Goal: Navigation & Orientation: Find specific page/section

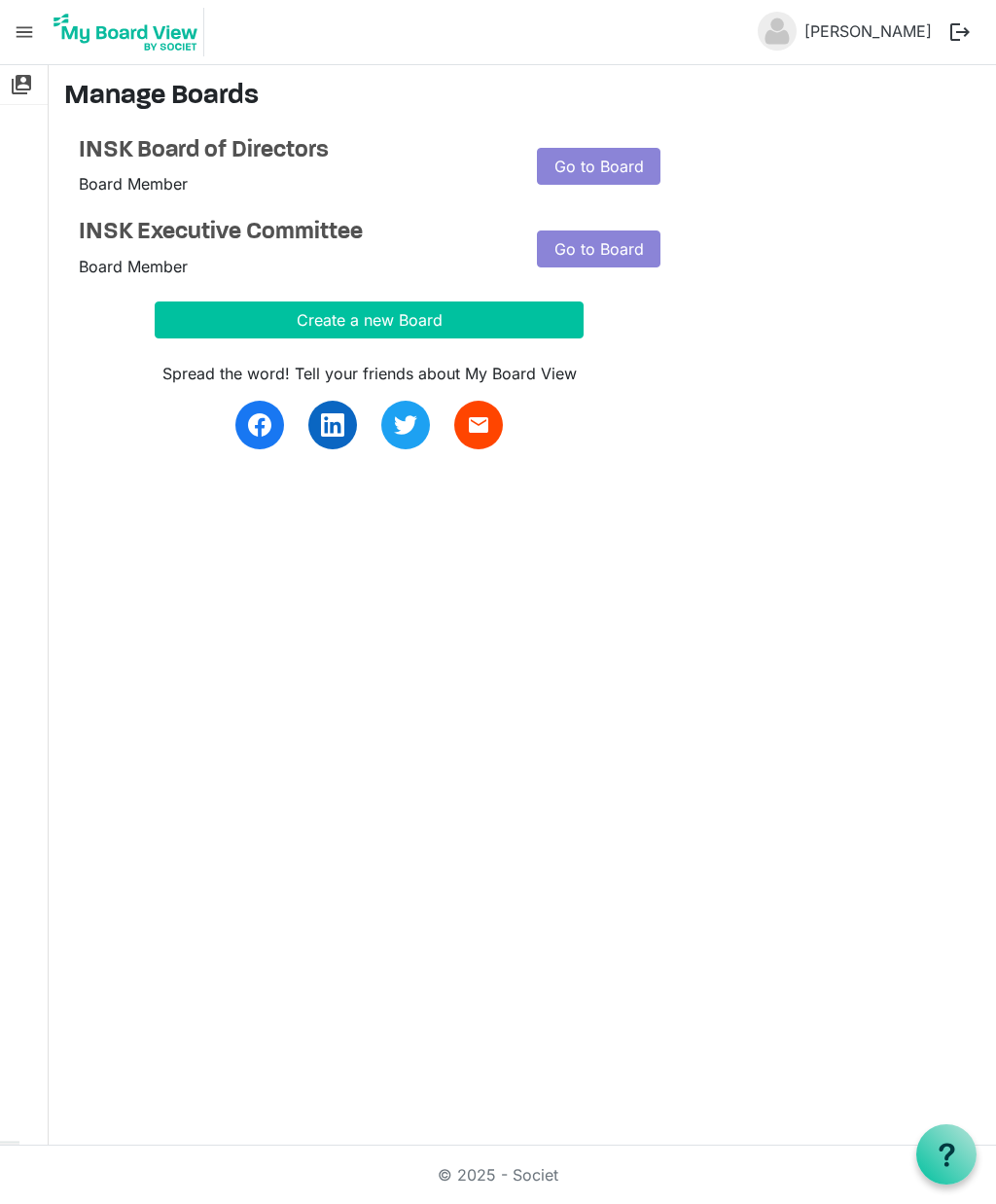
click at [625, 171] on link "Go to Board" at bounding box center [599, 166] width 124 height 37
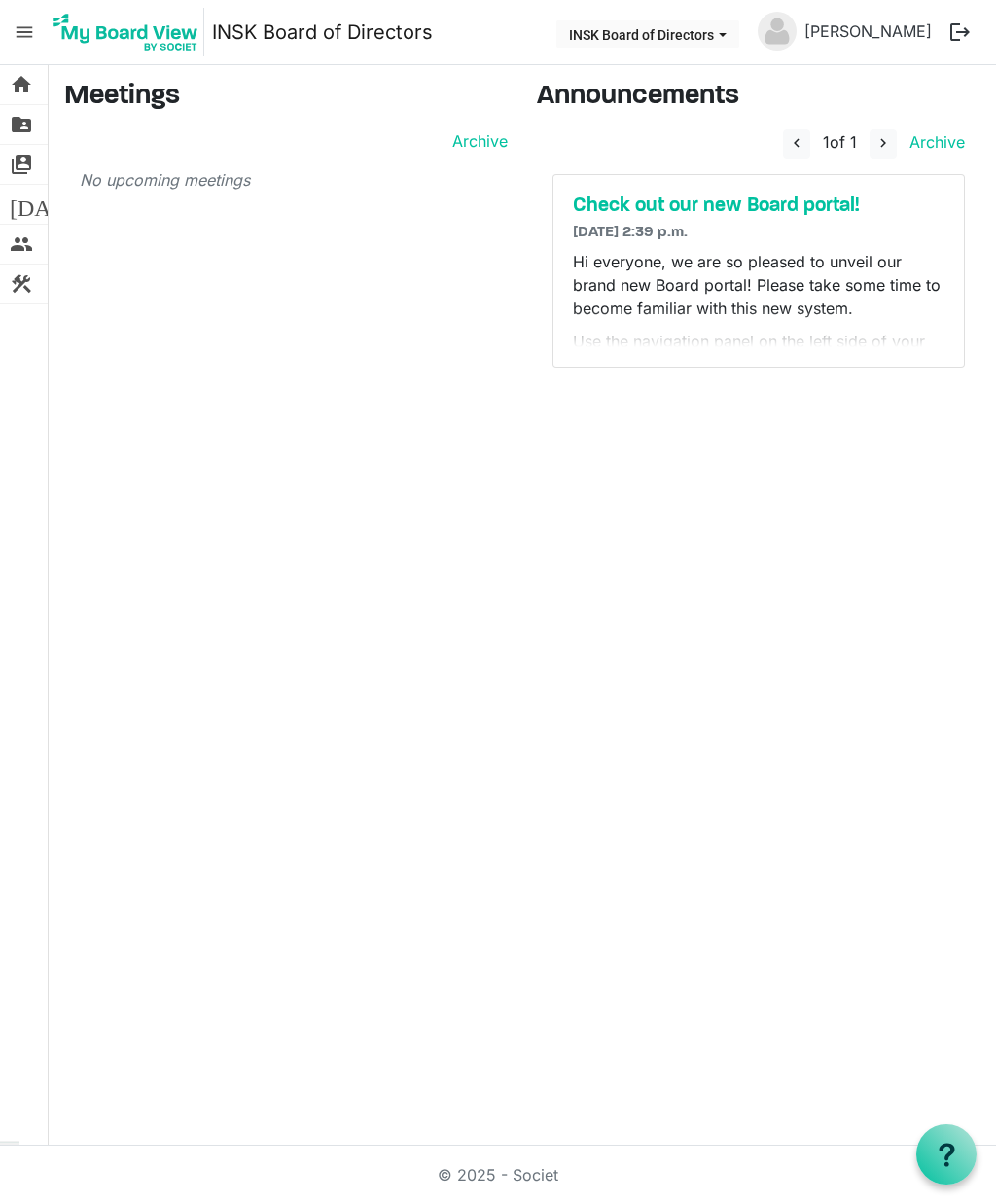
click at [23, 115] on span "folder_shared" at bounding box center [21, 124] width 23 height 39
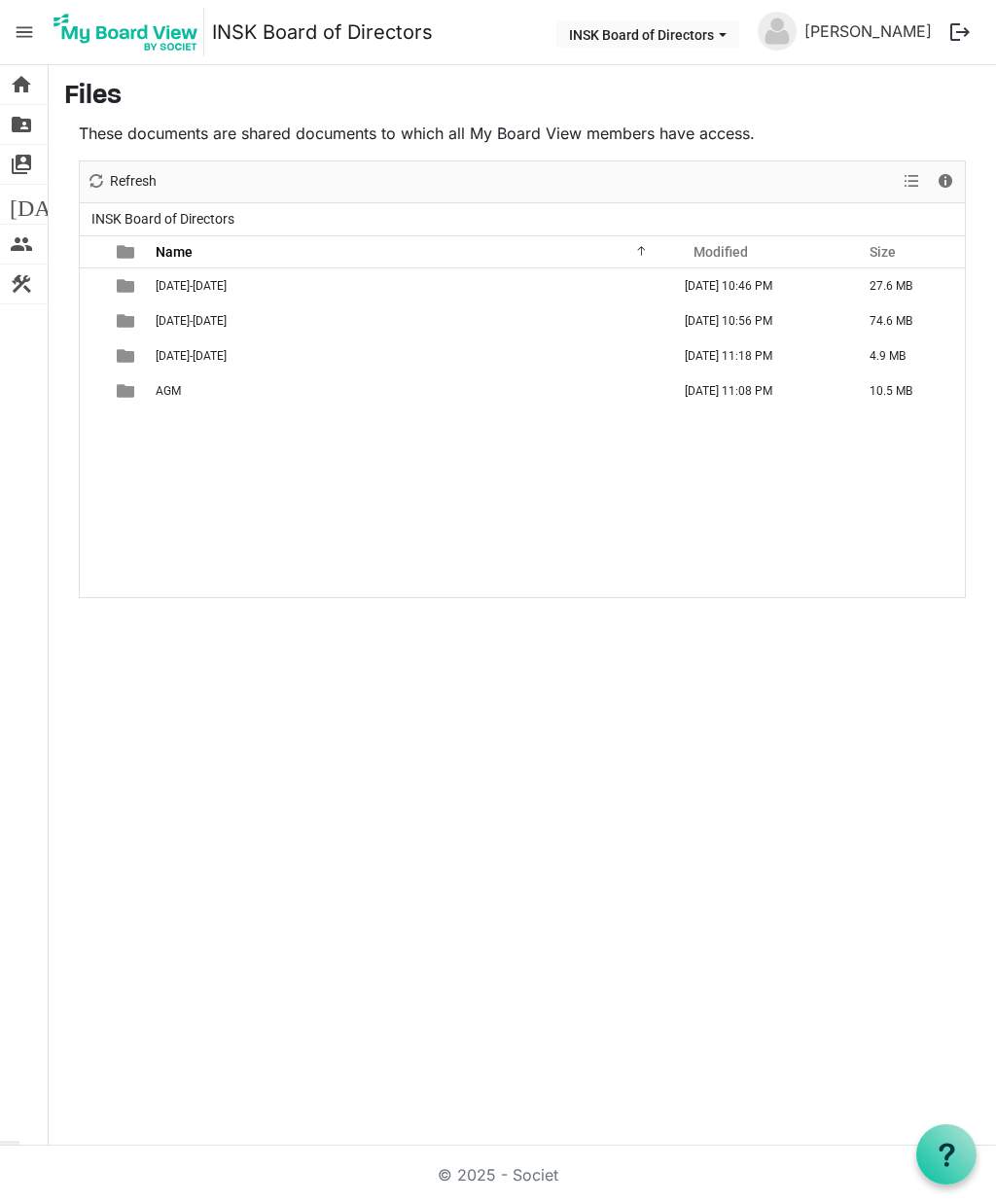
click at [230, 347] on td "[DATE]-[DATE]" at bounding box center [411, 355] width 523 height 35
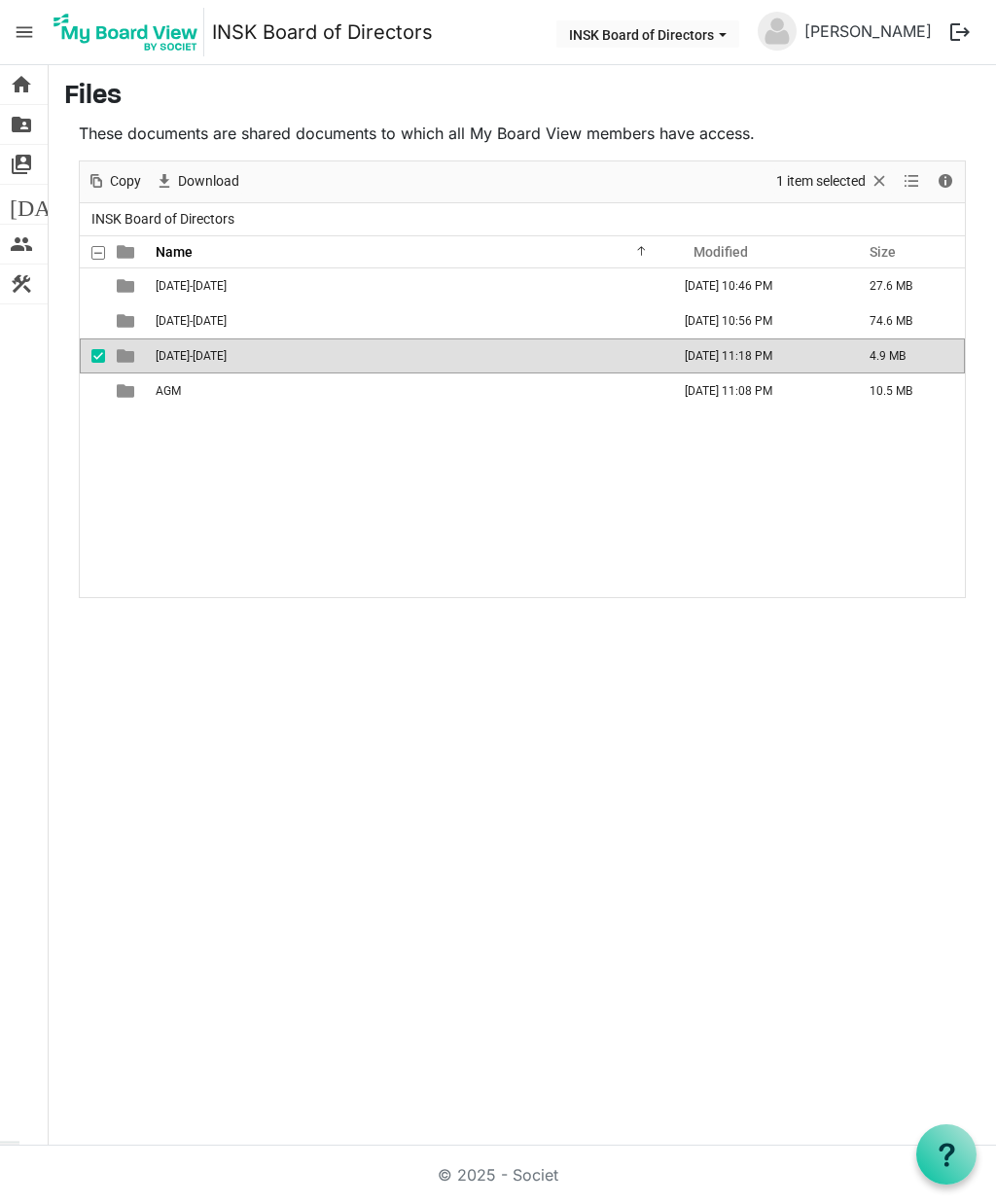
click at [782, 359] on td "[DATE] 11:18 PM" at bounding box center [765, 355] width 185 height 35
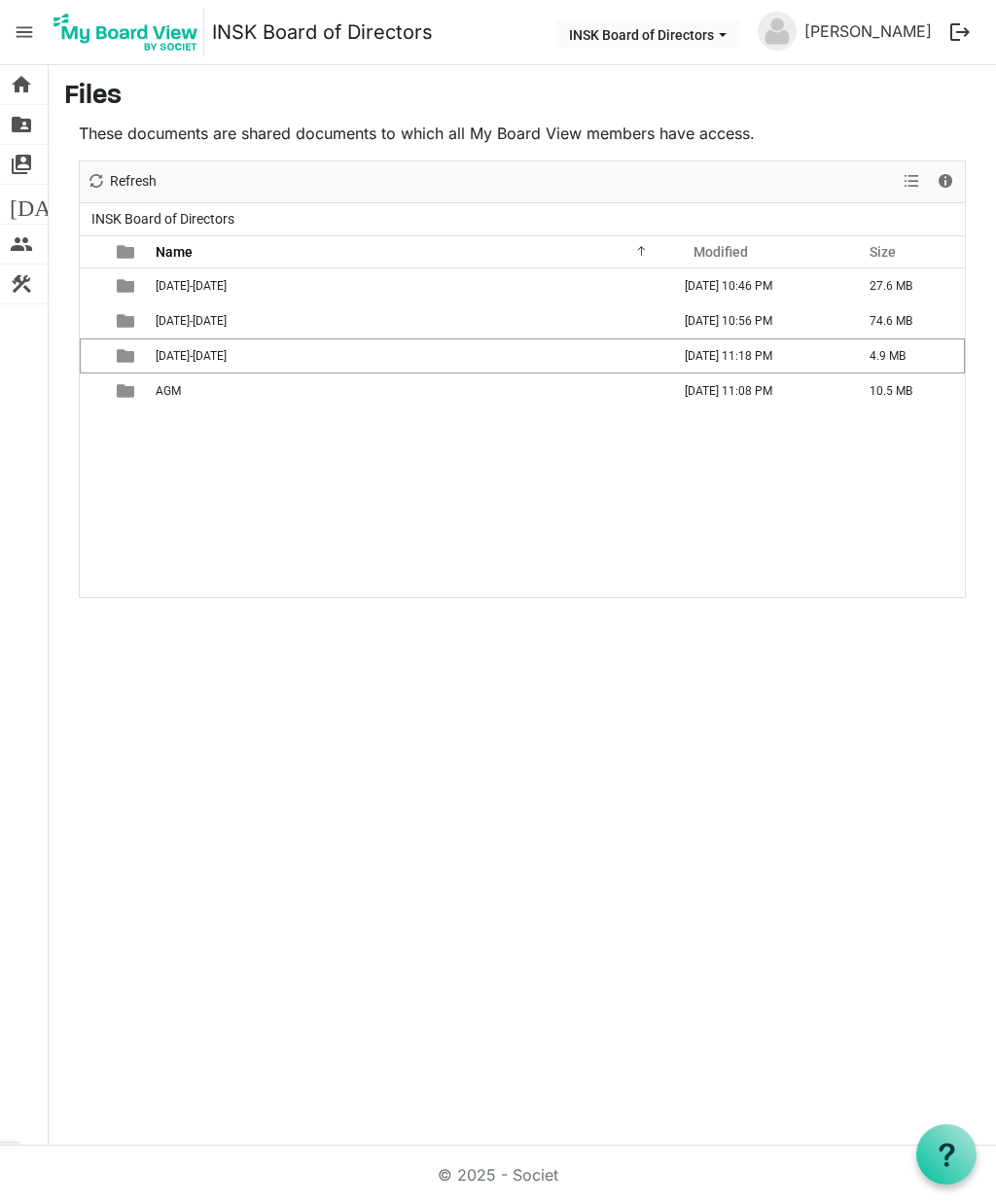
click at [774, 345] on td "September 18, 2025 11:18 PM" at bounding box center [765, 355] width 185 height 35
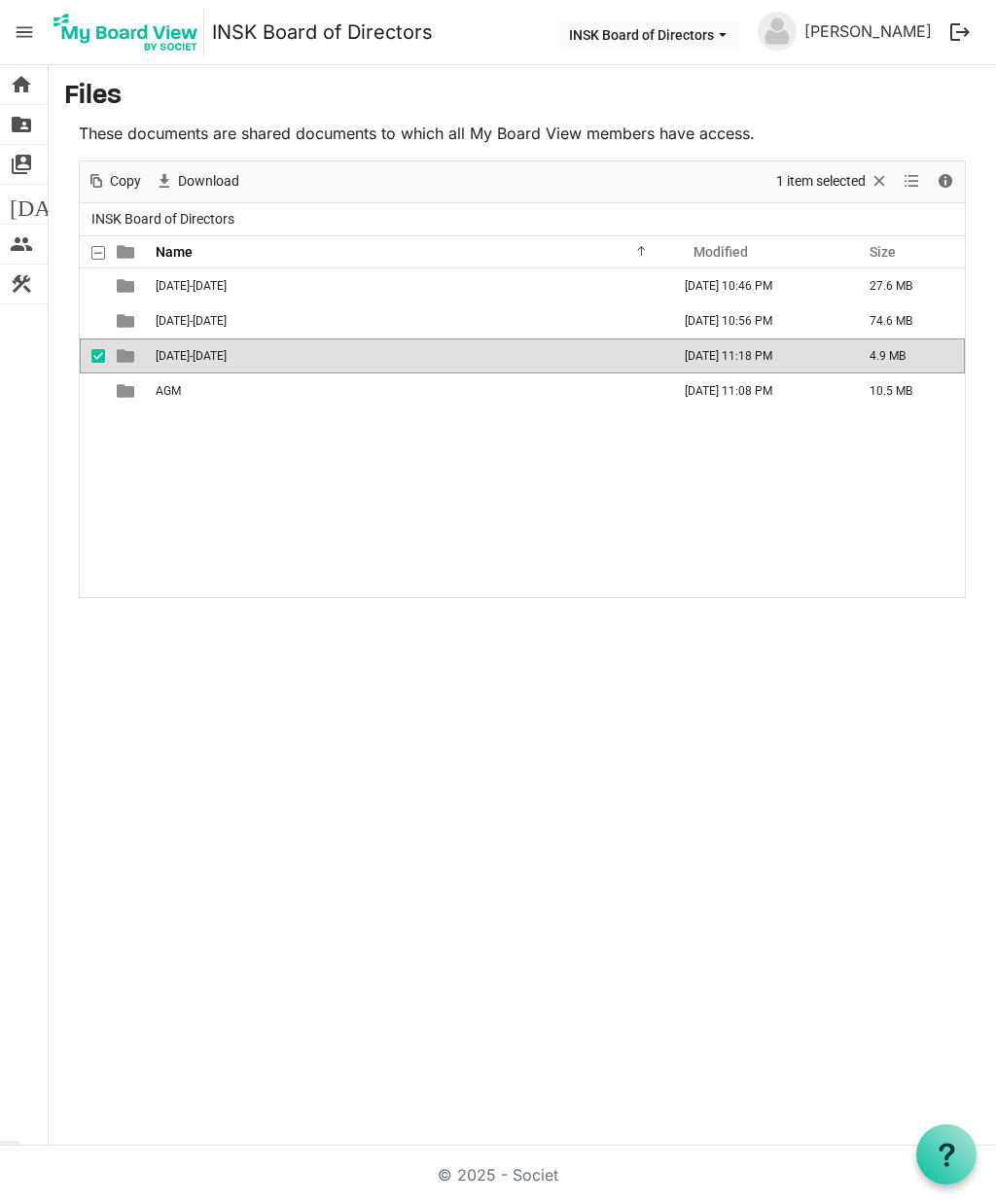
click at [207, 349] on span "2025-2026" at bounding box center [191, 356] width 71 height 14
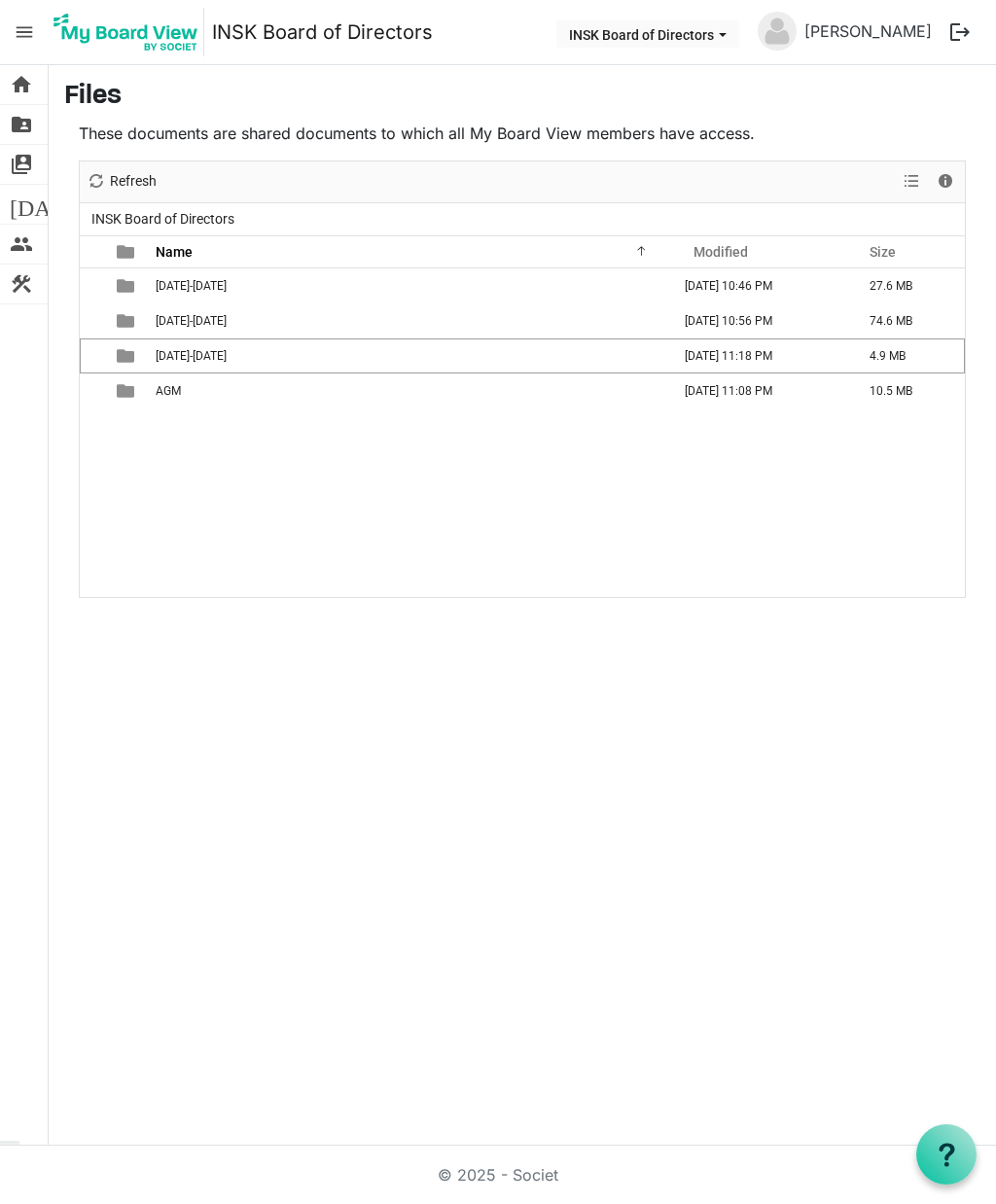
click at [17, 115] on span "folder_shared" at bounding box center [21, 124] width 23 height 39
click at [24, 72] on span "home" at bounding box center [21, 84] width 23 height 39
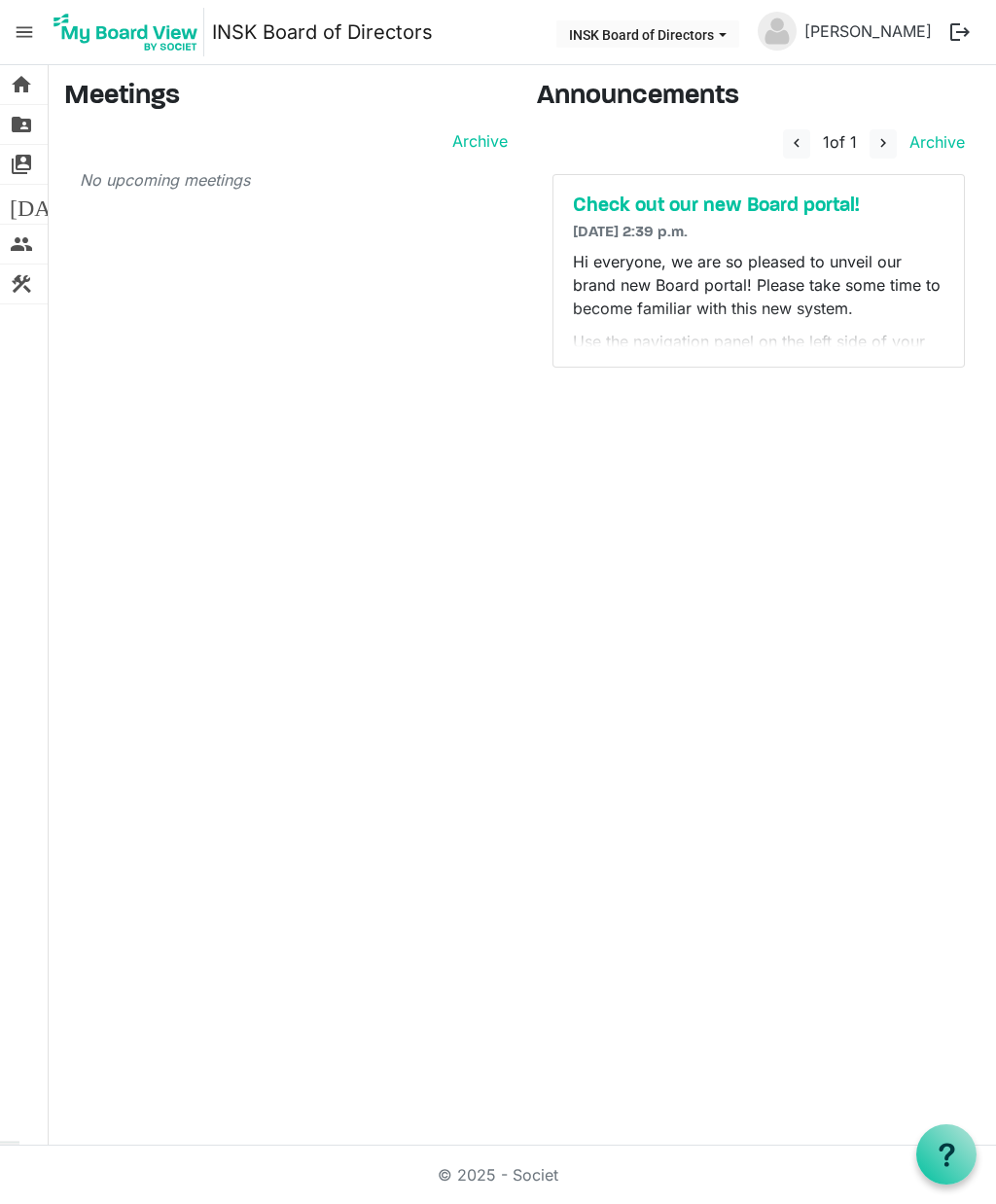
click at [25, 232] on span "people" at bounding box center [21, 243] width 23 height 39
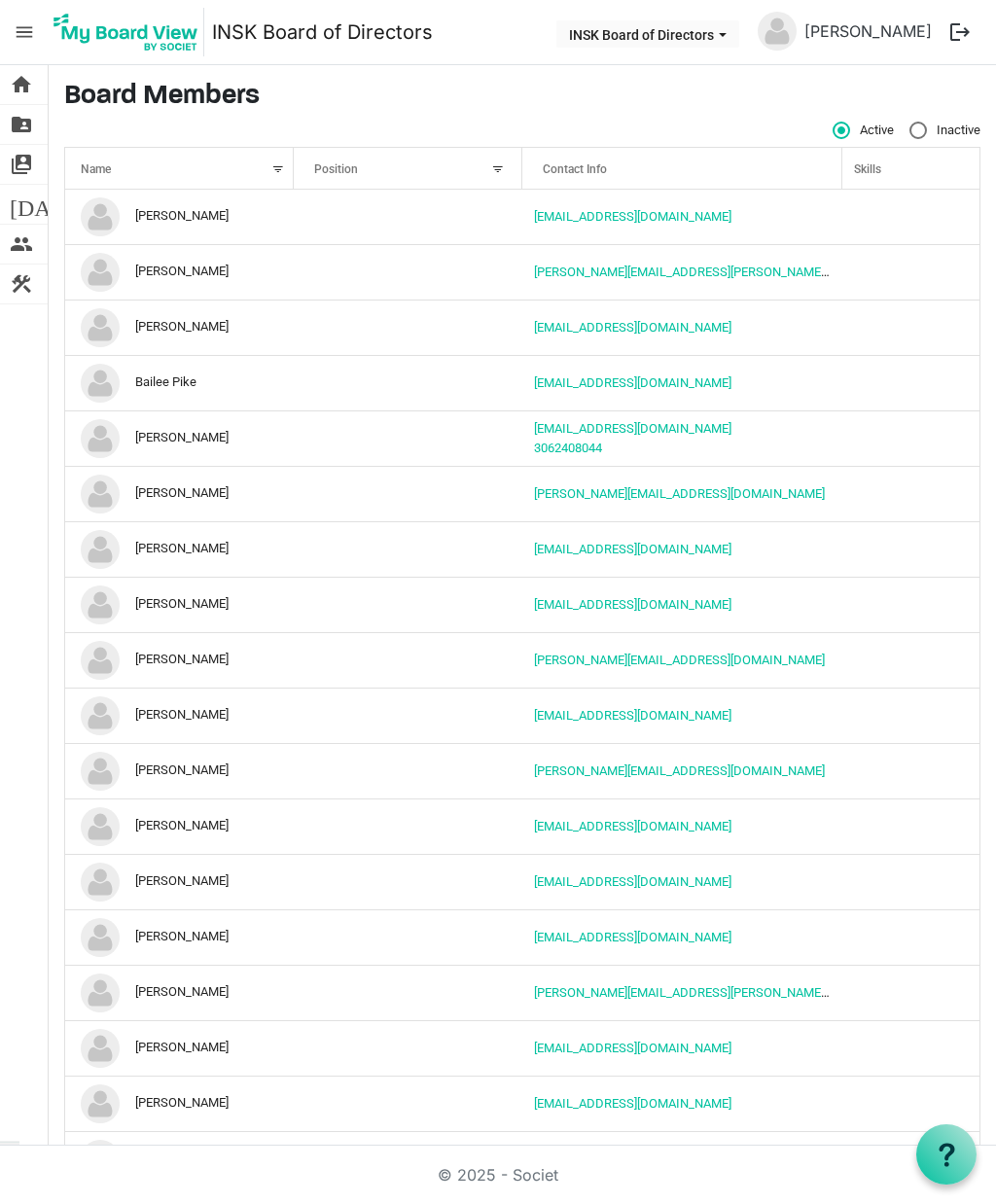
click at [10, 208] on span "[DATE]" at bounding box center [47, 203] width 75 height 39
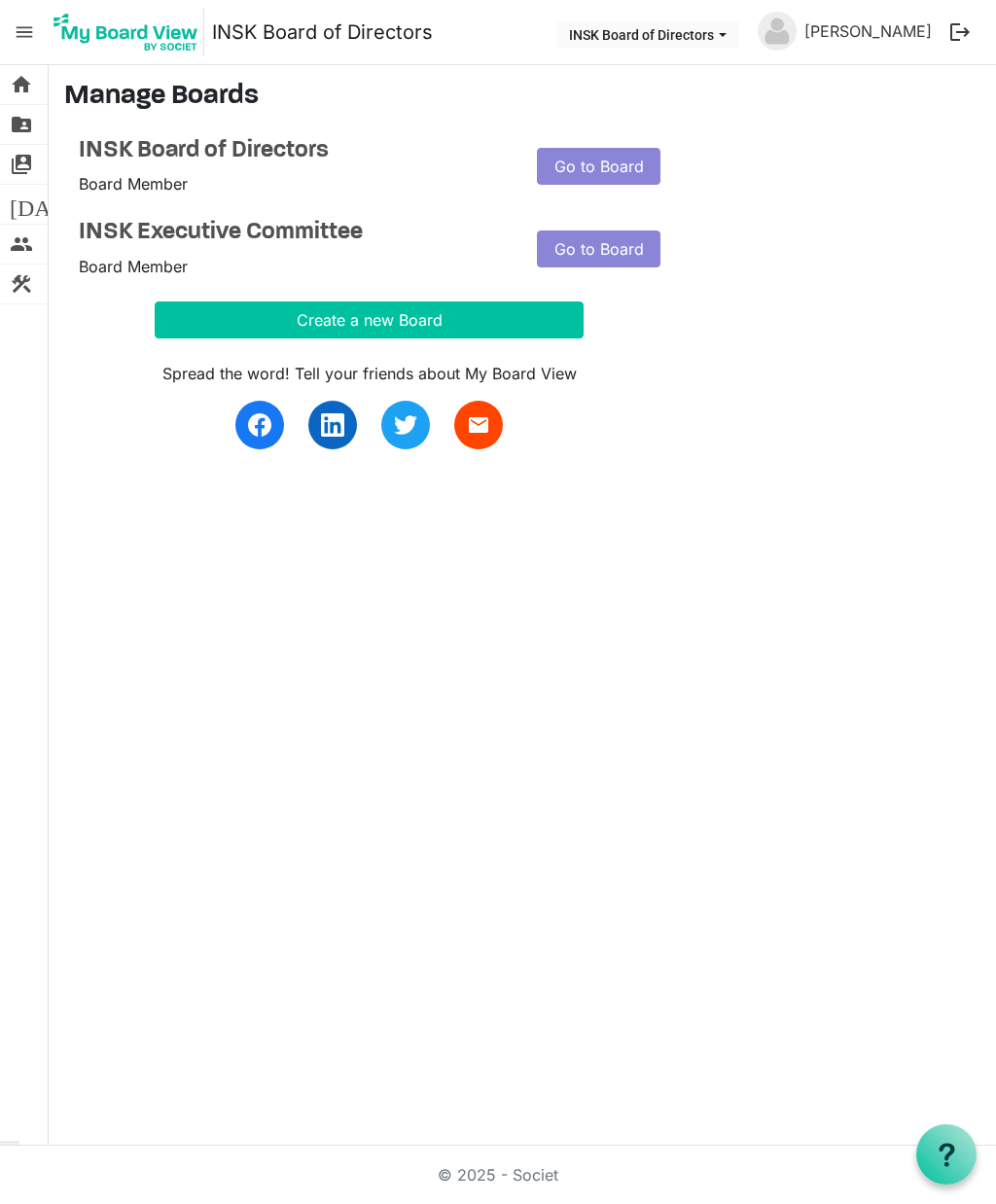
click at [20, 126] on span "folder_shared" at bounding box center [21, 124] width 23 height 39
click at [642, 175] on link "Go to Board" at bounding box center [599, 166] width 124 height 37
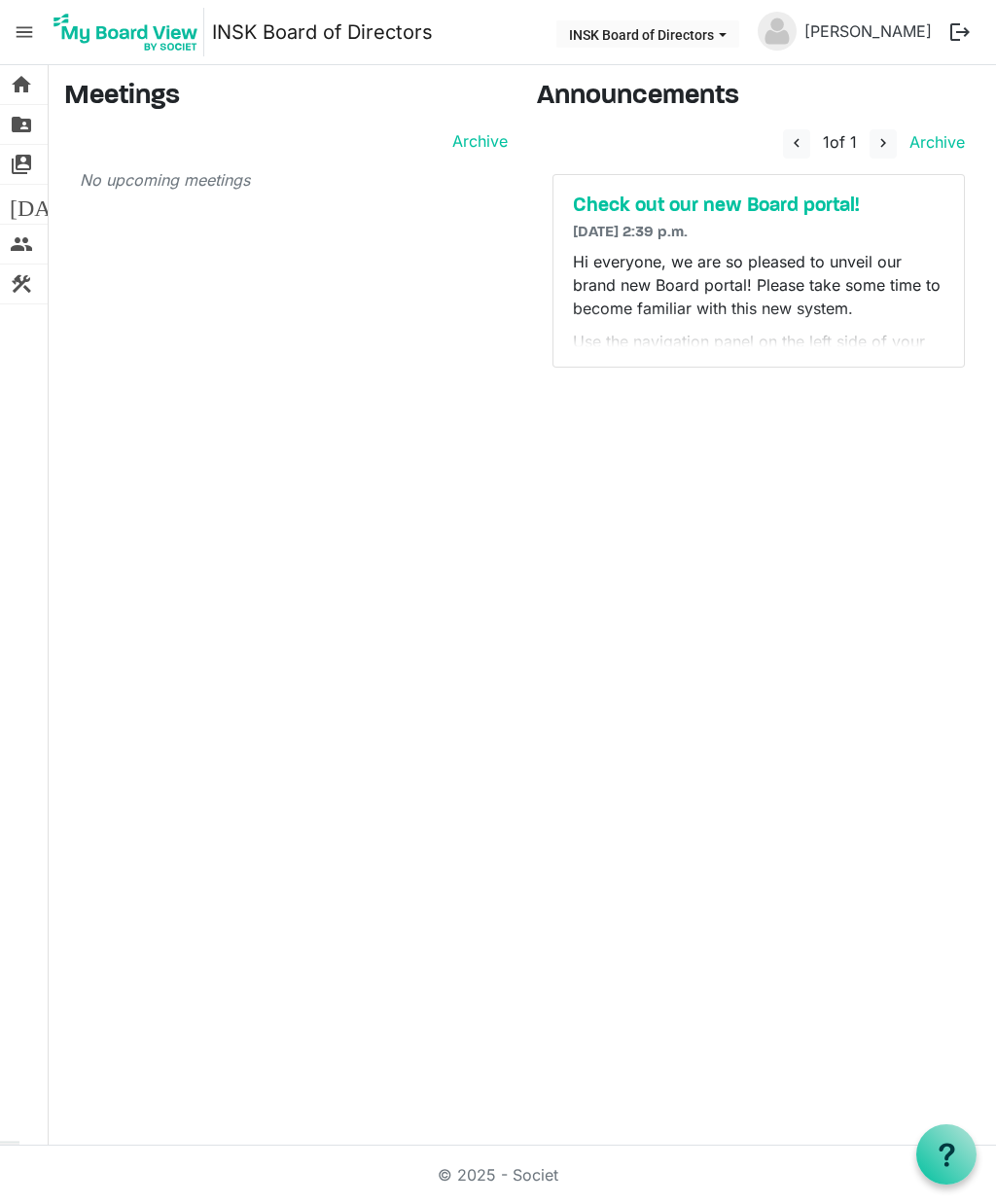
click at [948, 142] on link "Archive" at bounding box center [933, 142] width 63 height 19
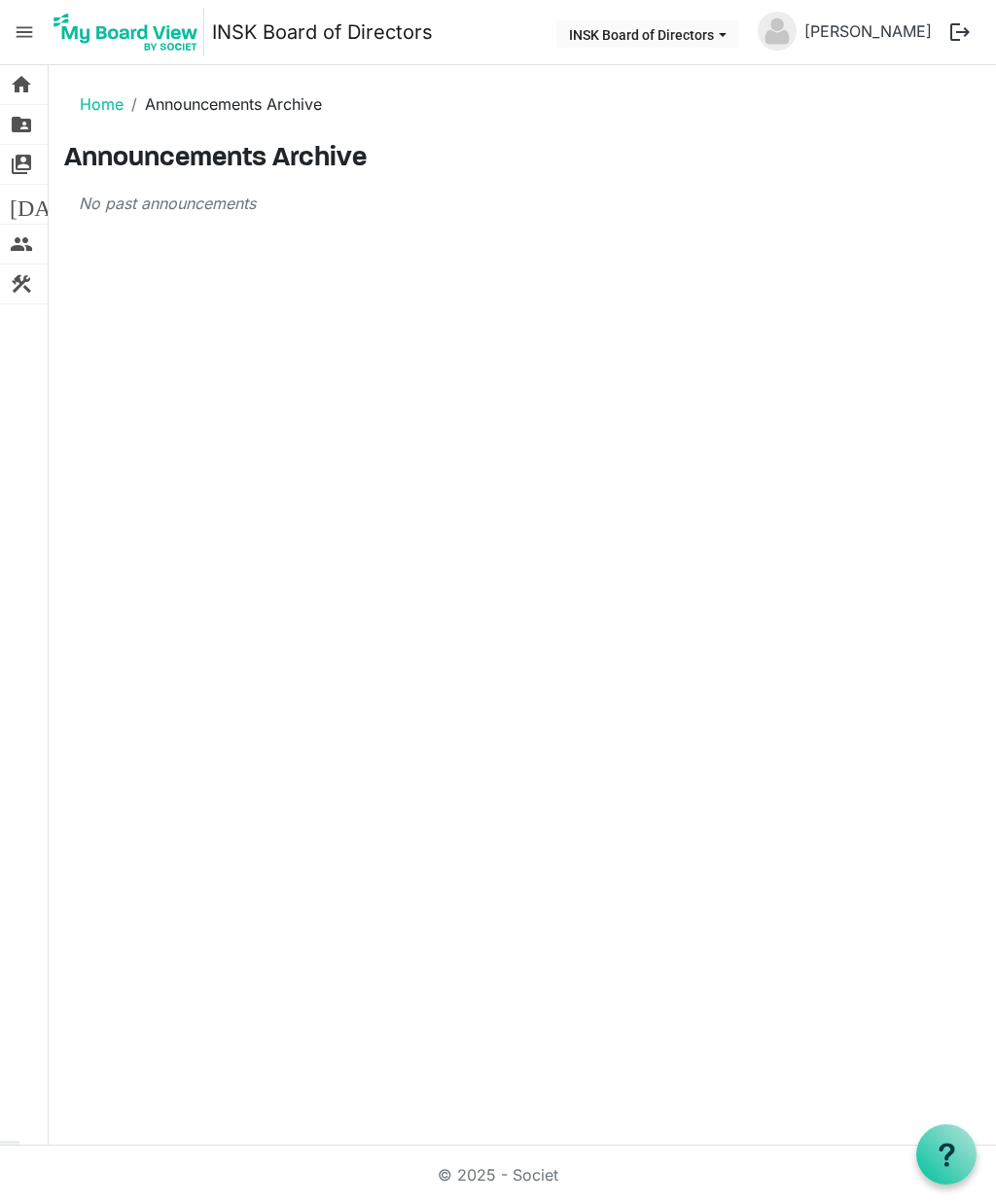
click at [97, 102] on link "Home" at bounding box center [102, 104] width 44 height 19
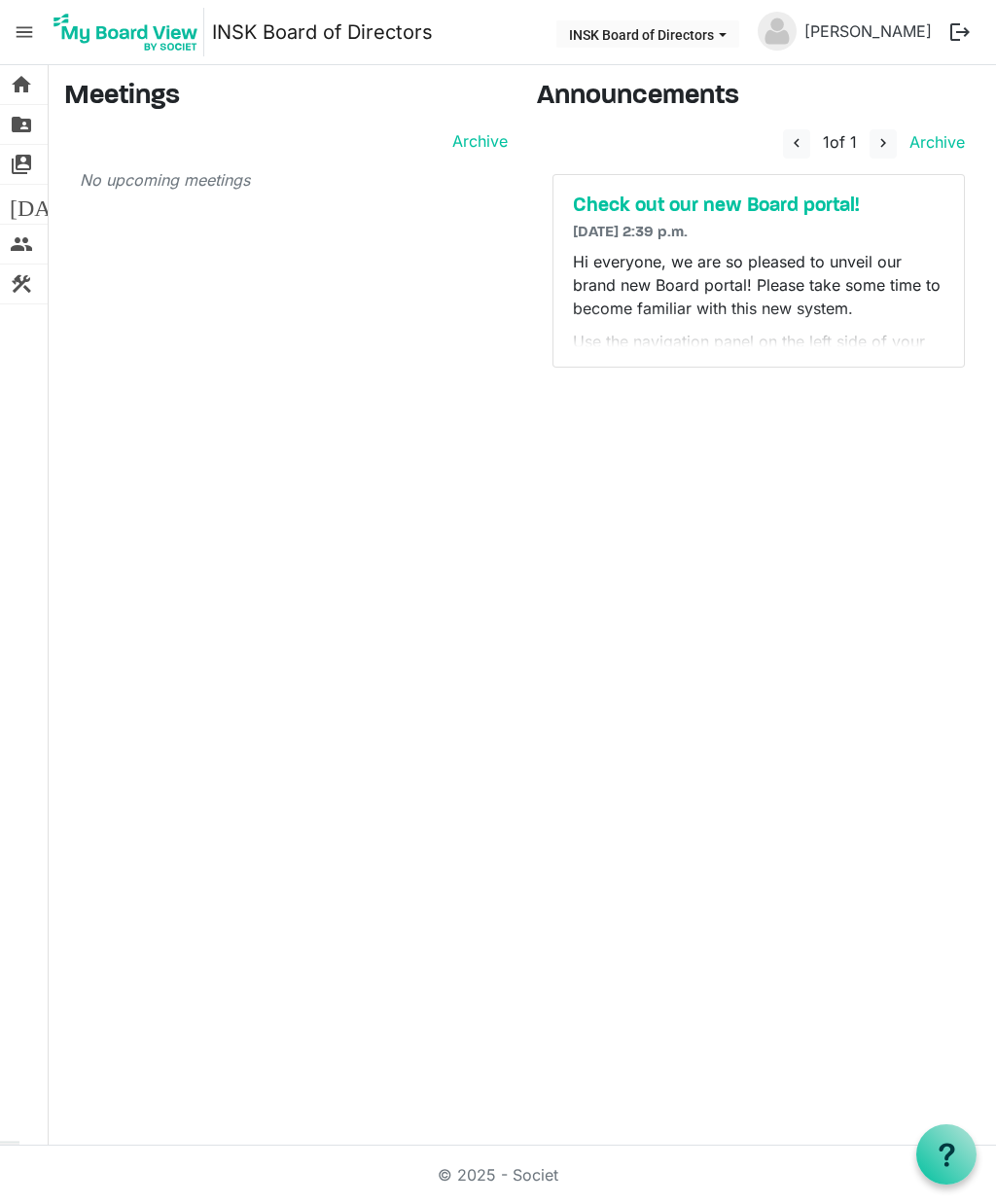
click at [740, 34] on button "INSK Board of Directors" at bounding box center [648, 33] width 183 height 27
click at [770, 467] on div "home Home folder_shared Files switch_account Manage Boards today Calendar peopl…" at bounding box center [498, 604] width 996 height 1080
click at [18, 31] on span "menu" at bounding box center [24, 32] width 37 height 37
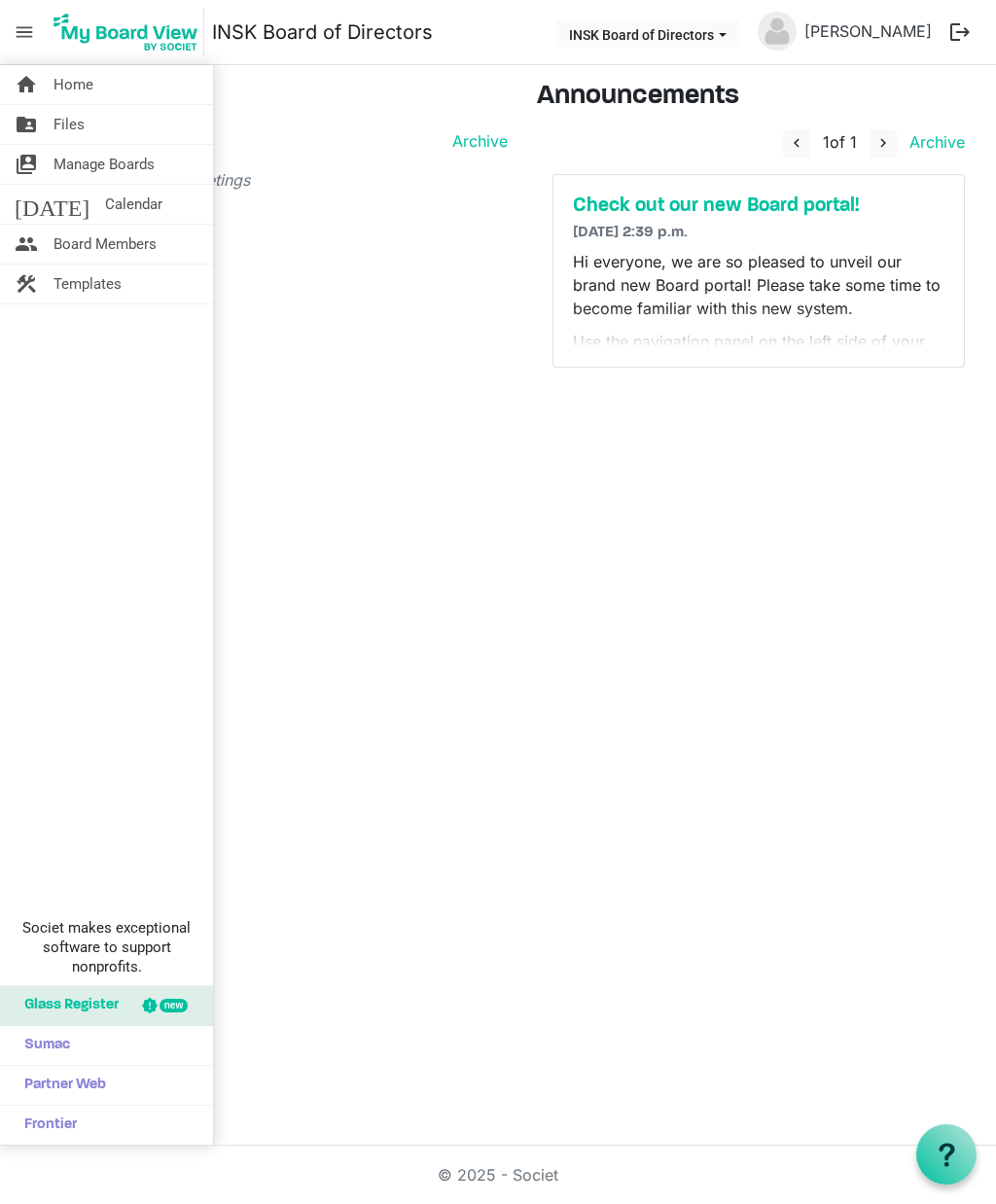
click at [21, 283] on span "construction" at bounding box center [26, 283] width 23 height 39
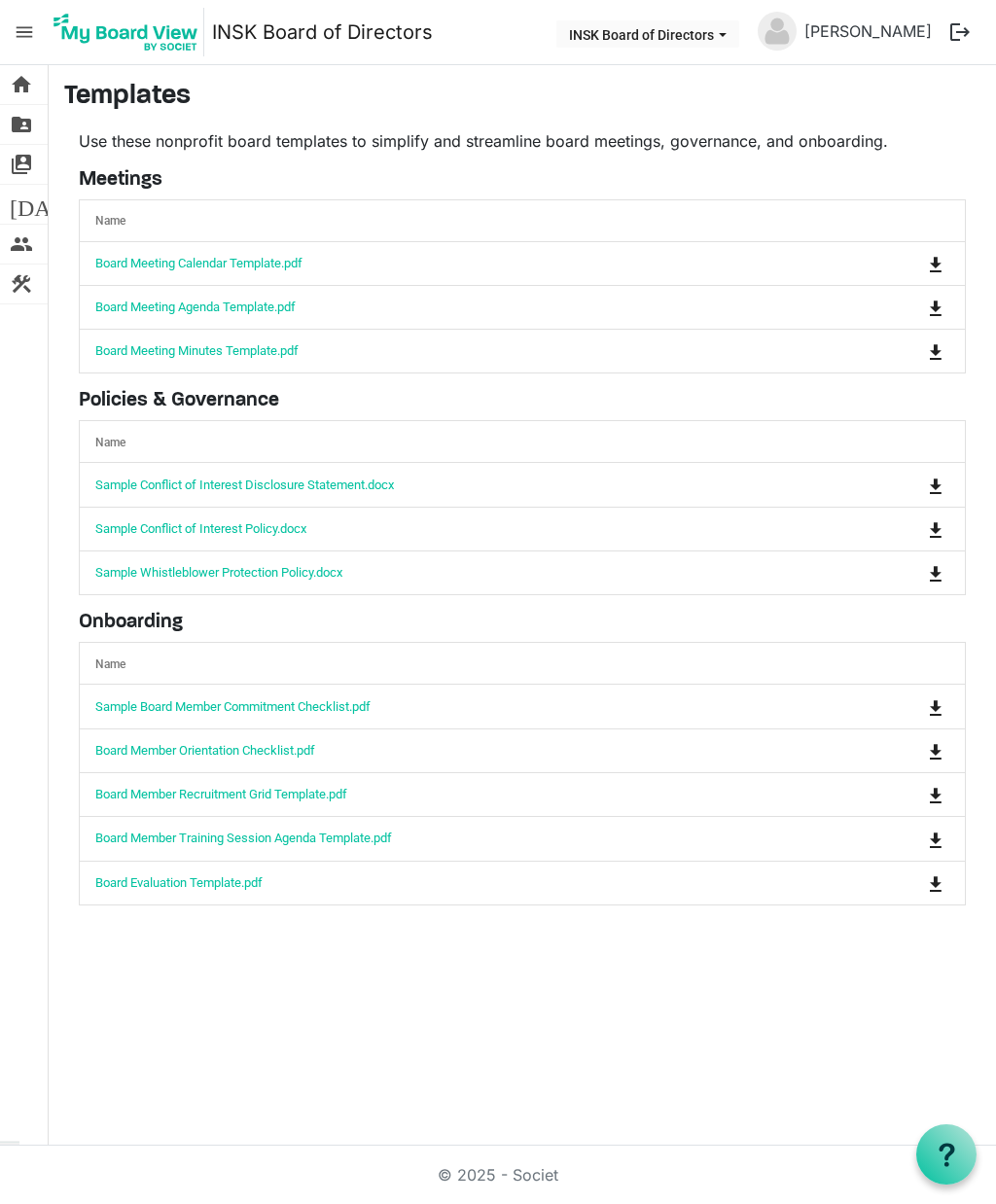
click at [9, 248] on link "people Board Members" at bounding box center [24, 243] width 48 height 39
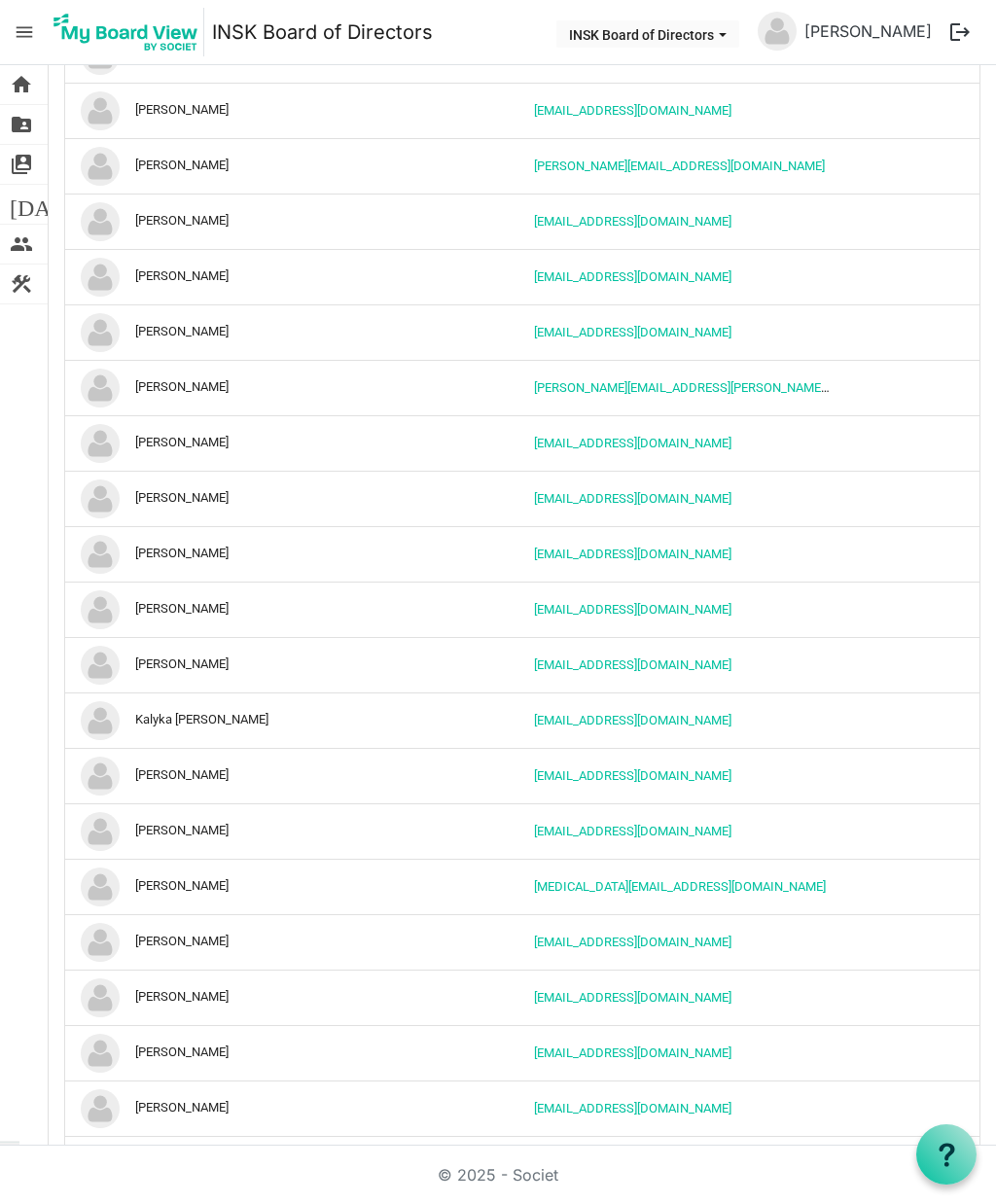
scroll to position [603, 0]
click at [10, 130] on span "folder_shared" at bounding box center [21, 124] width 23 height 39
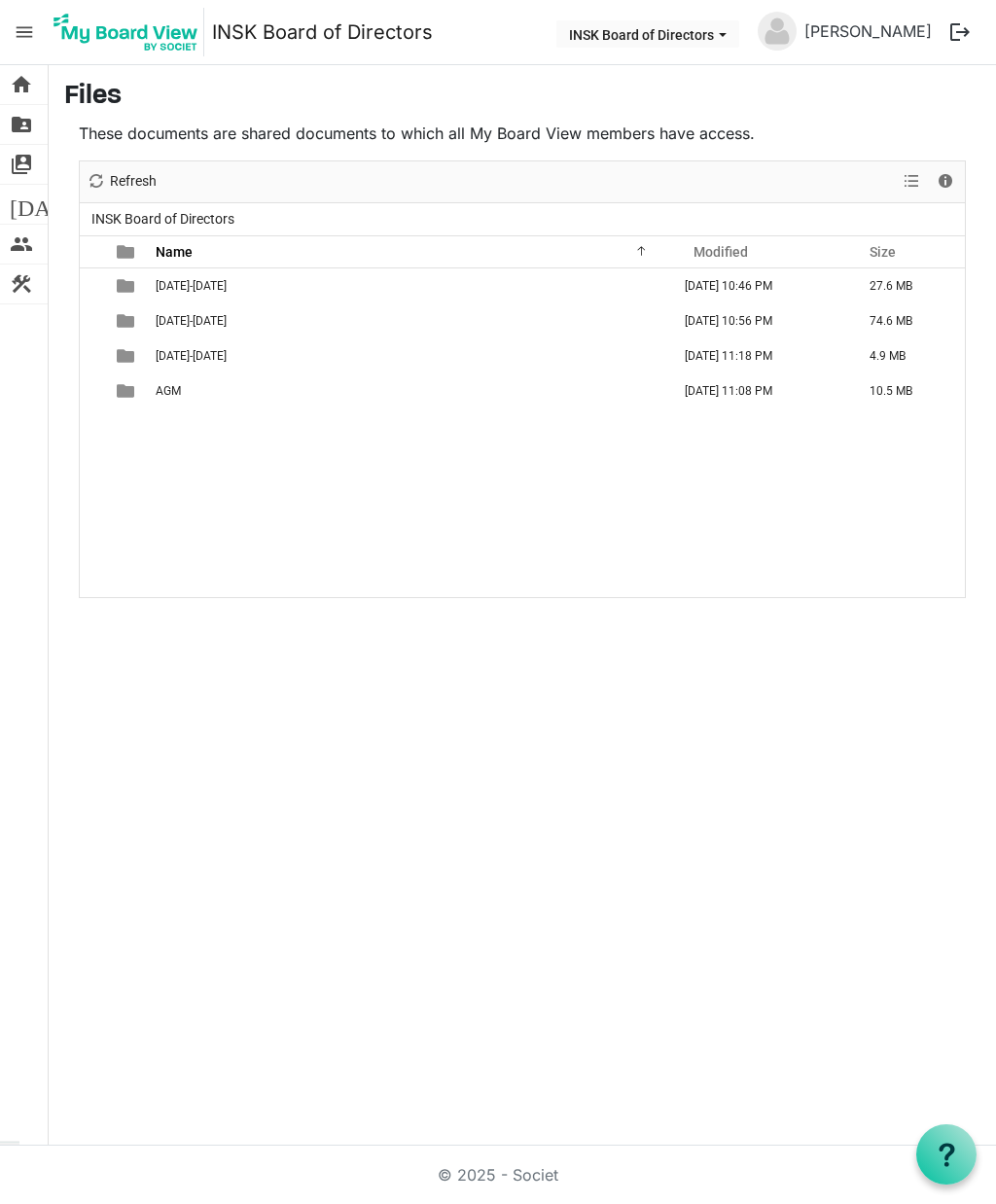
click at [176, 350] on span "[DATE]-[DATE]" at bounding box center [191, 356] width 71 height 14
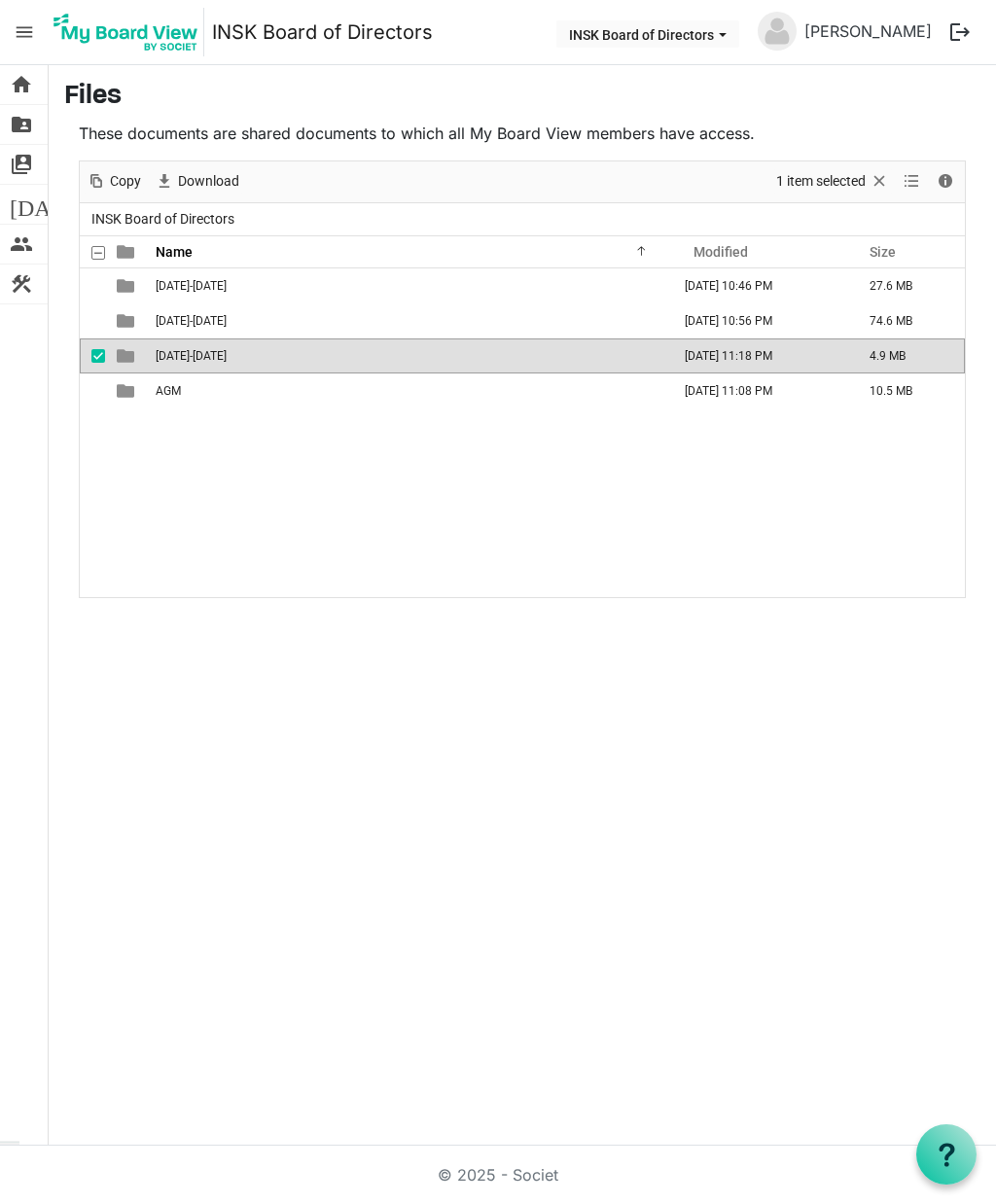
click at [372, 352] on td "2025-2026" at bounding box center [411, 355] width 523 height 35
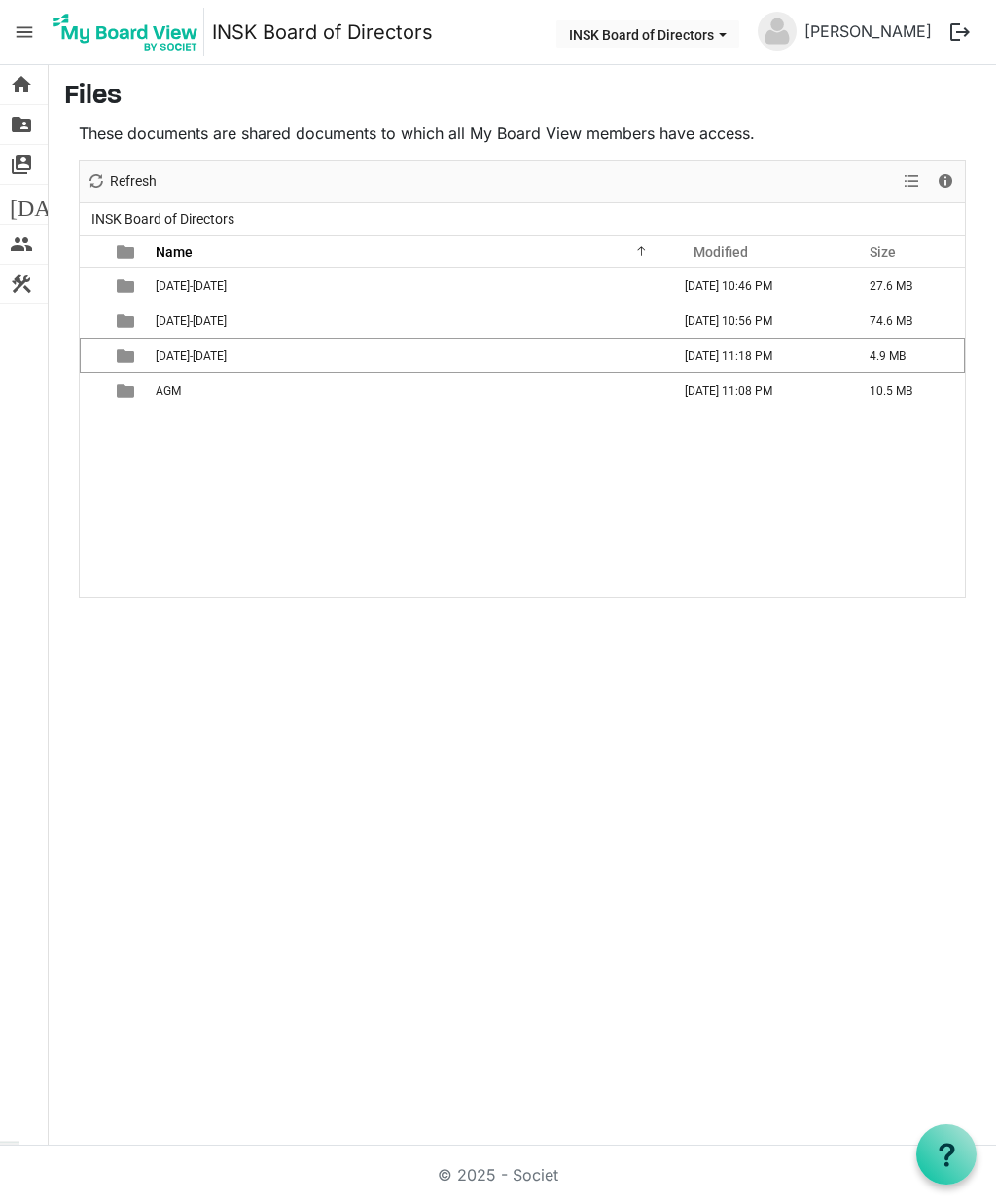
click at [25, 206] on span "[DATE]" at bounding box center [47, 203] width 75 height 39
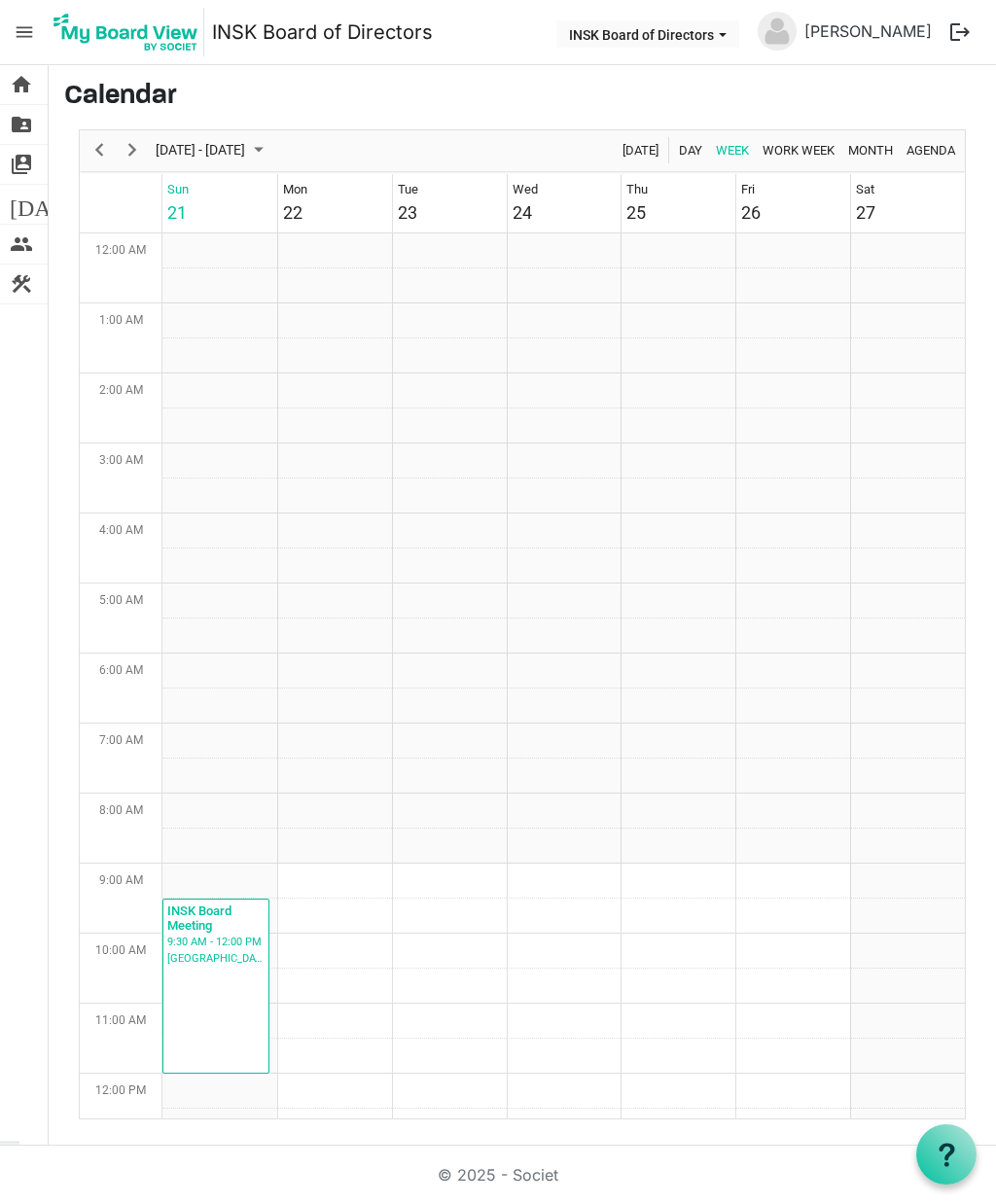
scroll to position [630, 0]
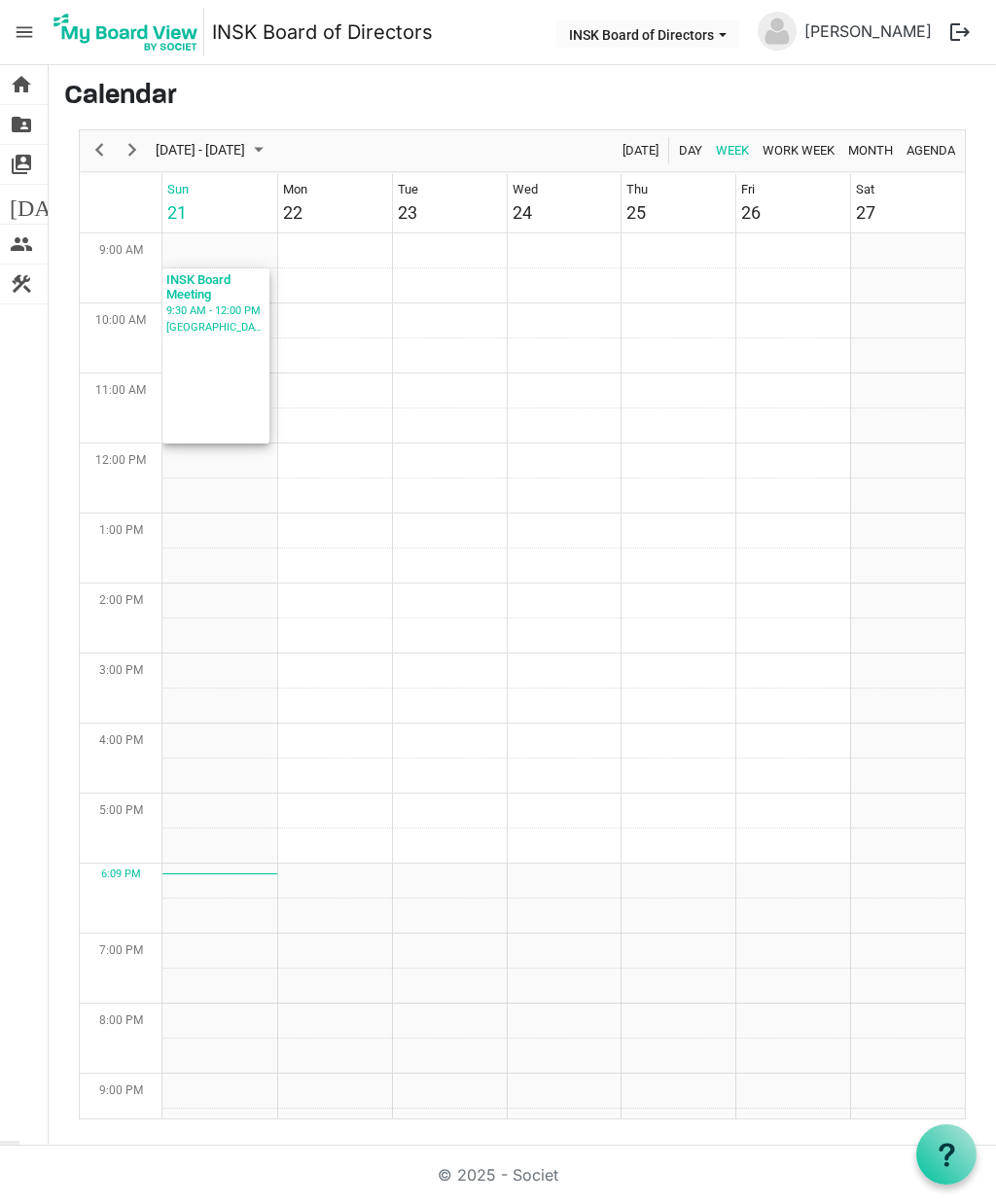
click at [231, 373] on div "INSK Board Meeting 9:30 AM - 12:00 PM Sandman Hotel South, Saskatoon - Sid Buck…" at bounding box center [216, 355] width 107 height 175
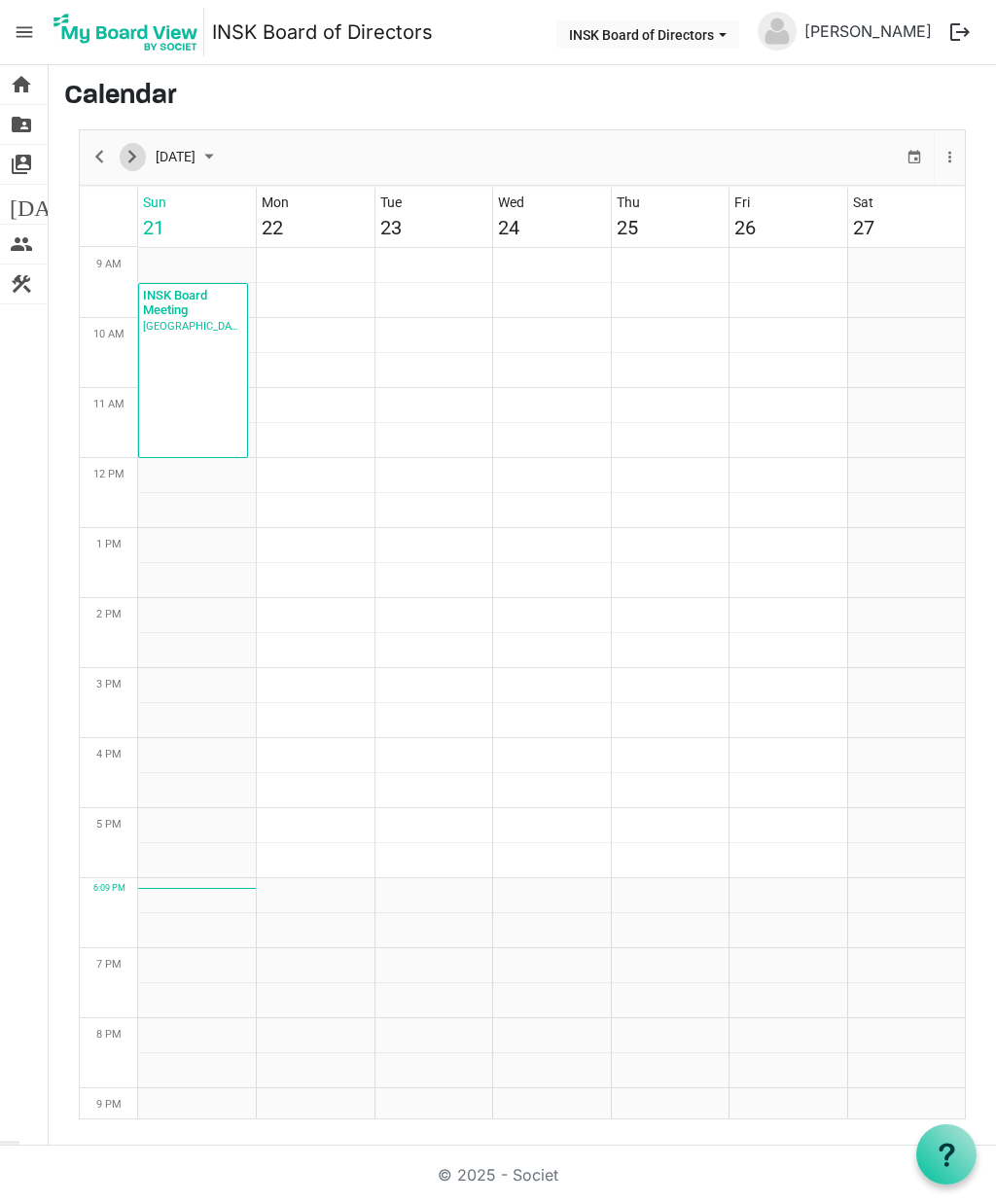
click at [132, 147] on span "Next" at bounding box center [132, 157] width 23 height 24
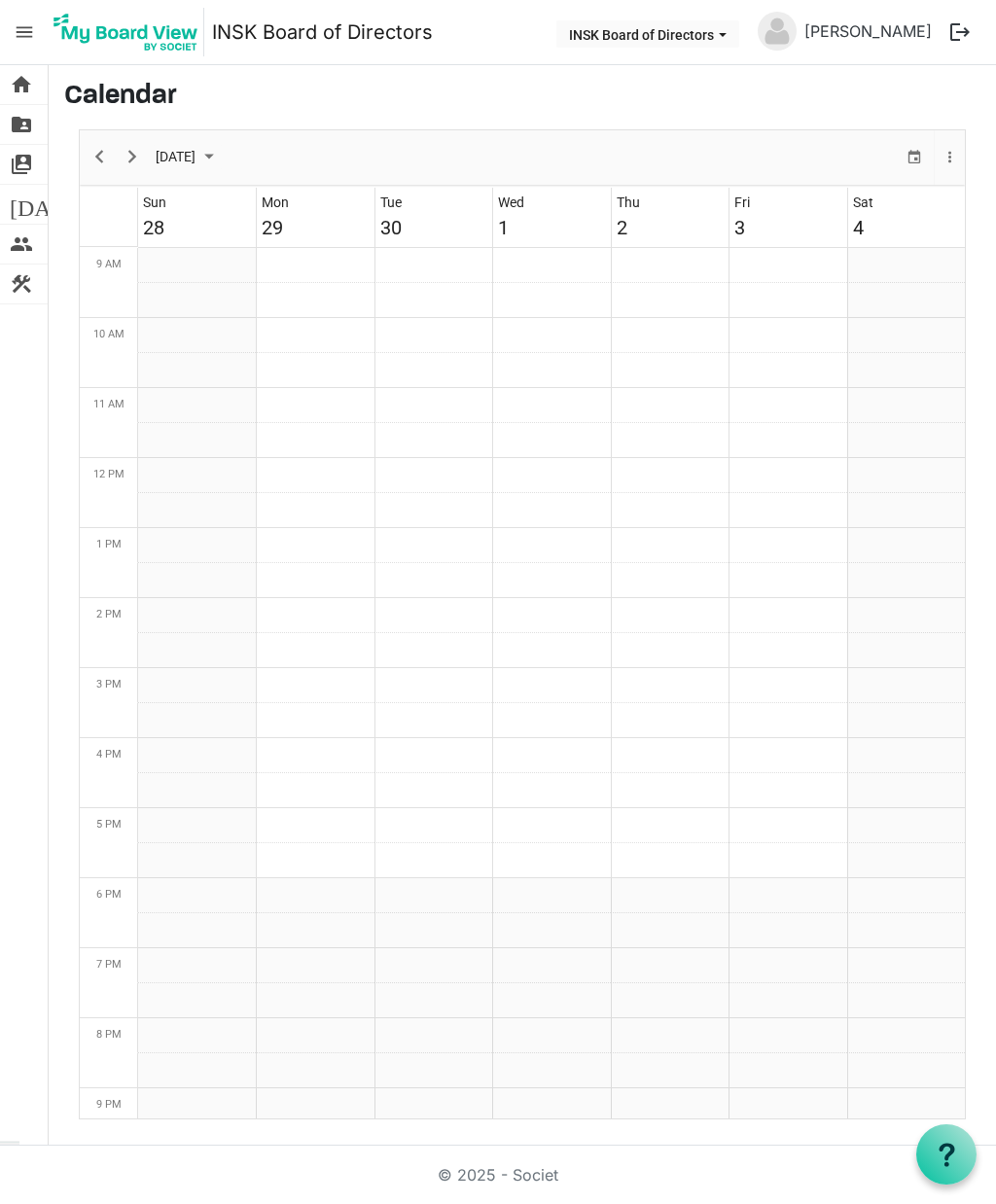
click at [732, 35] on span "INSK Board of Directors dropdownbutton" at bounding box center [724, 35] width 18 height 8
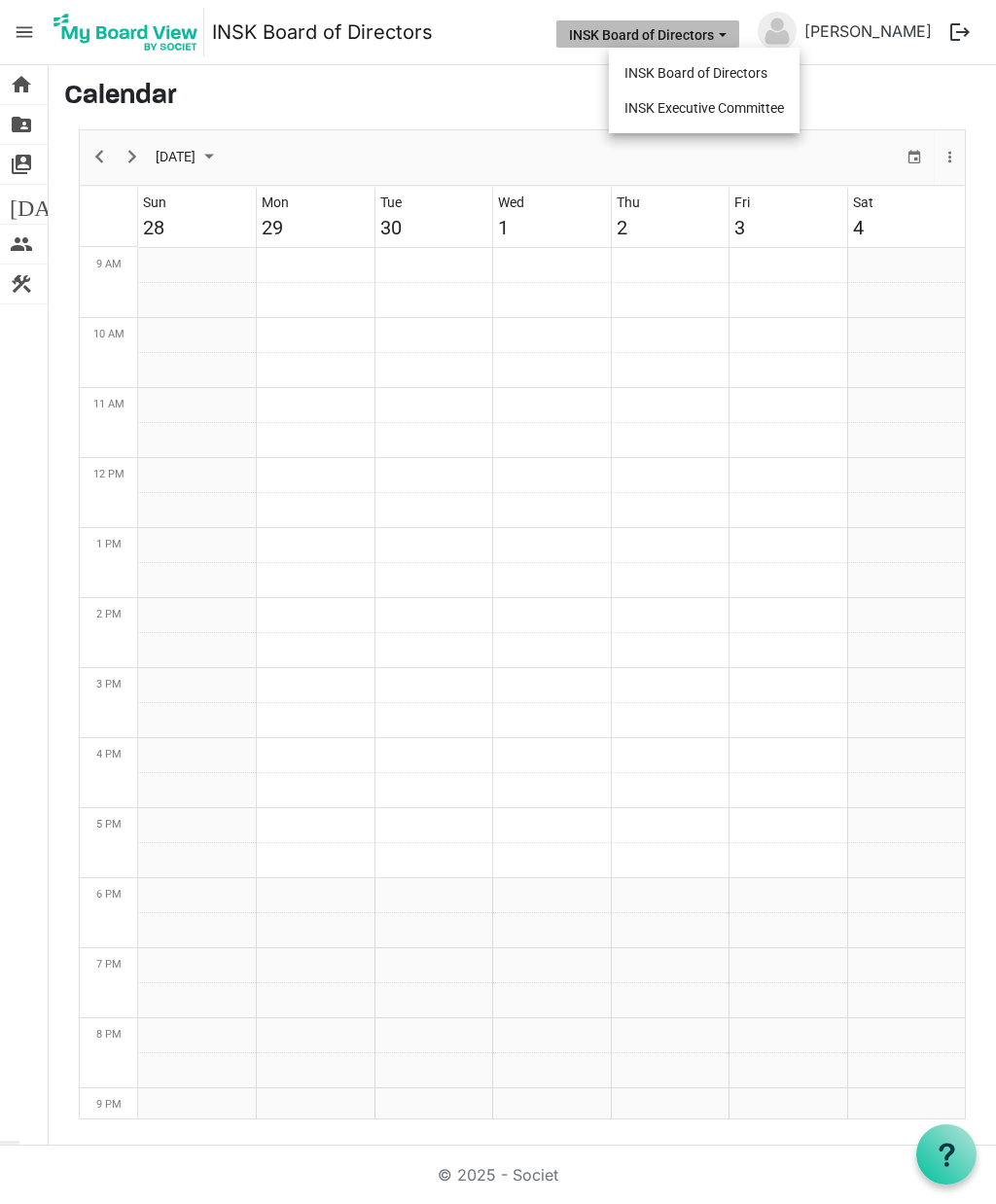
click at [770, 110] on li "INSK Executive Committee" at bounding box center [704, 108] width 191 height 35
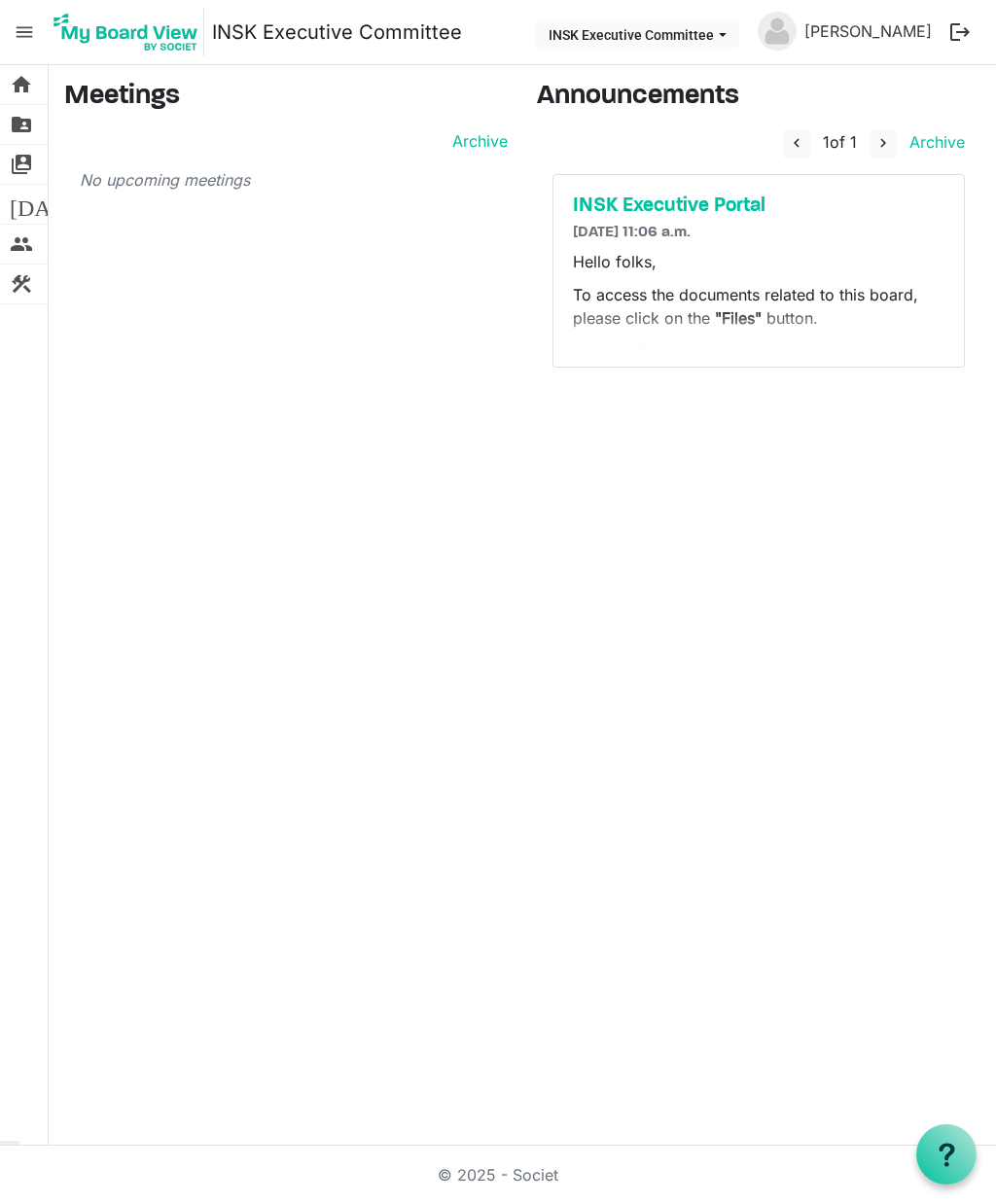
click at [24, 108] on span "folder_shared" at bounding box center [21, 124] width 23 height 39
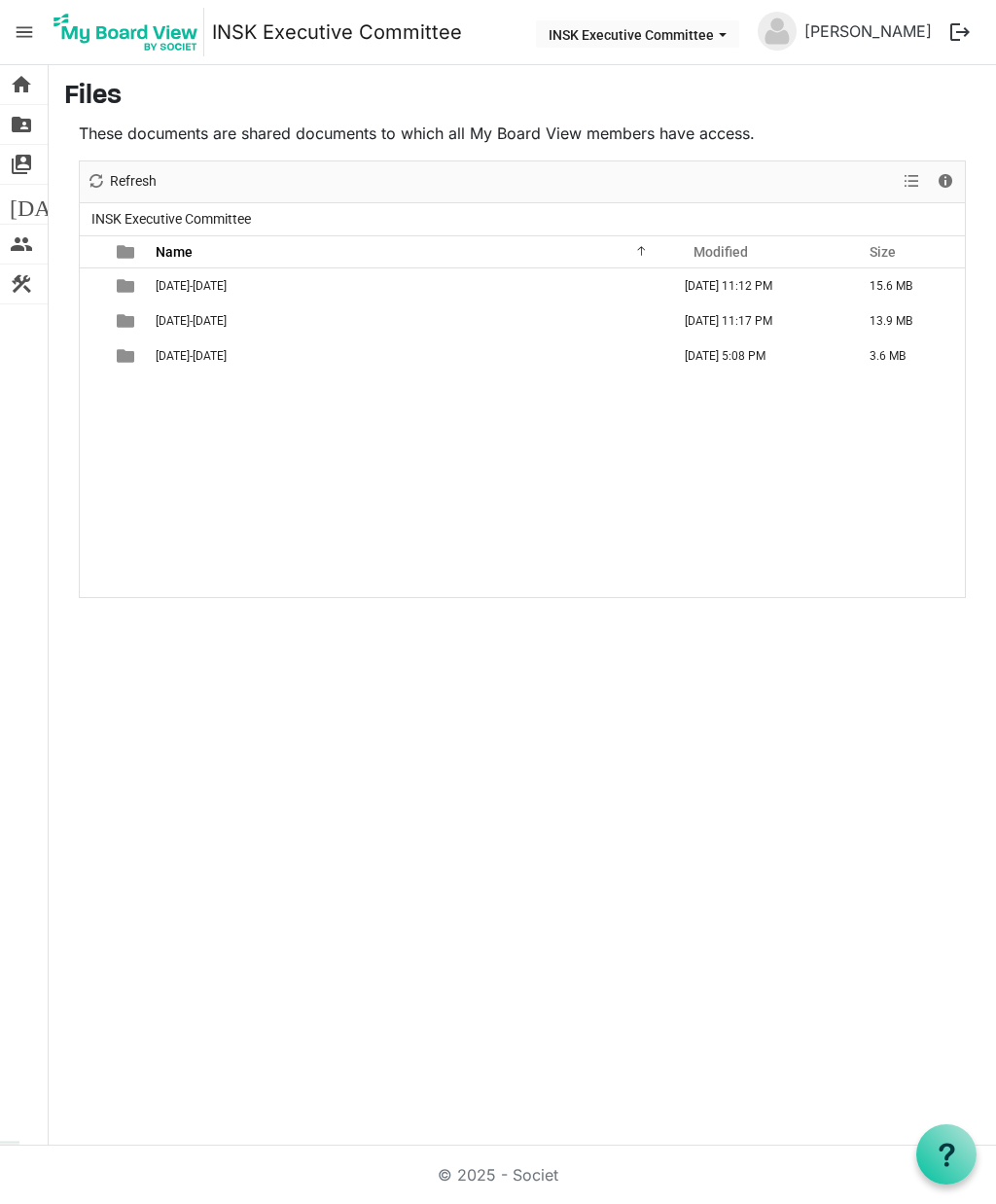
click at [777, 367] on td "[DATE] 5:08 PM" at bounding box center [765, 355] width 185 height 35
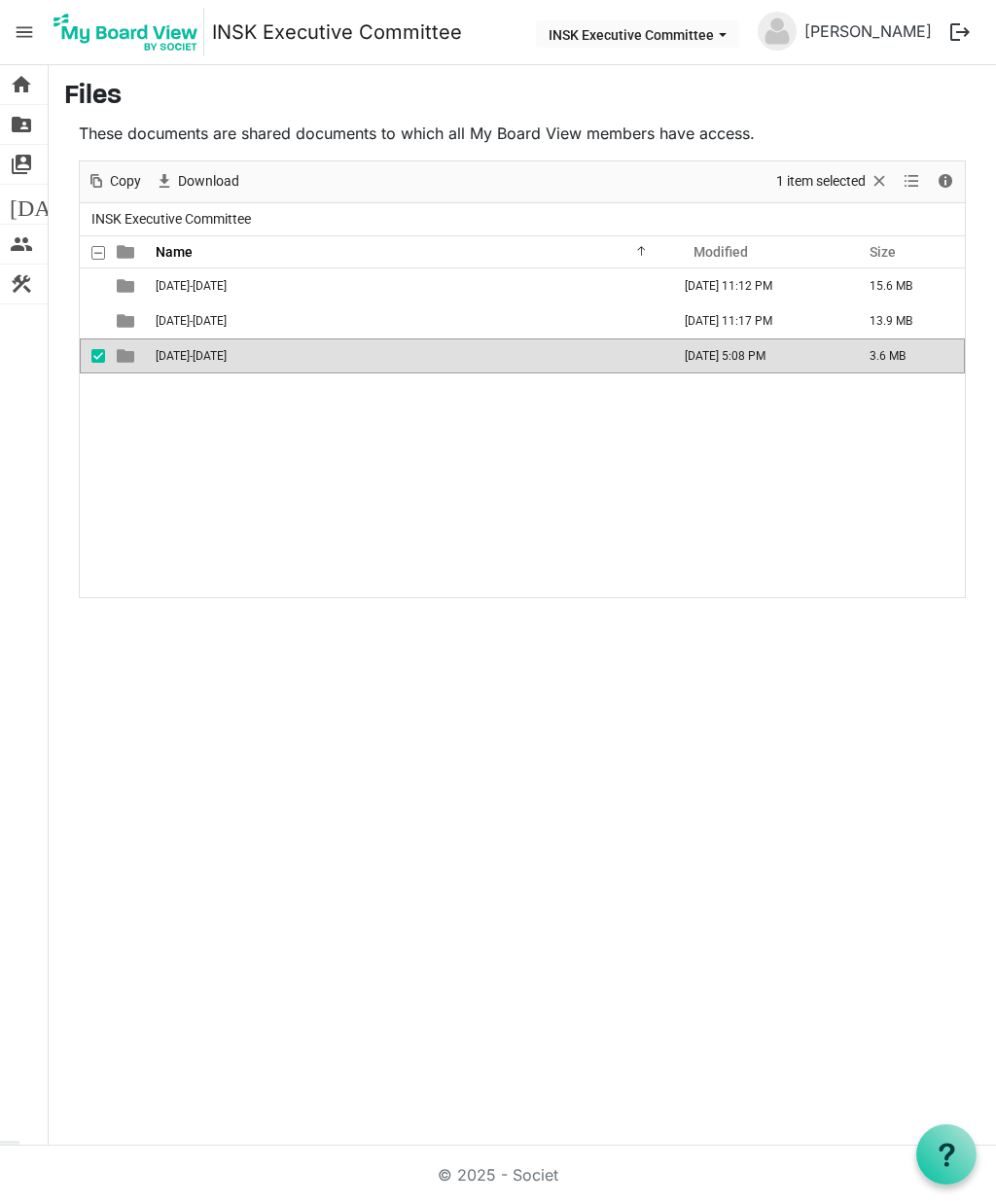
click at [867, 296] on td "15.6 MB" at bounding box center [911, 285] width 107 height 35
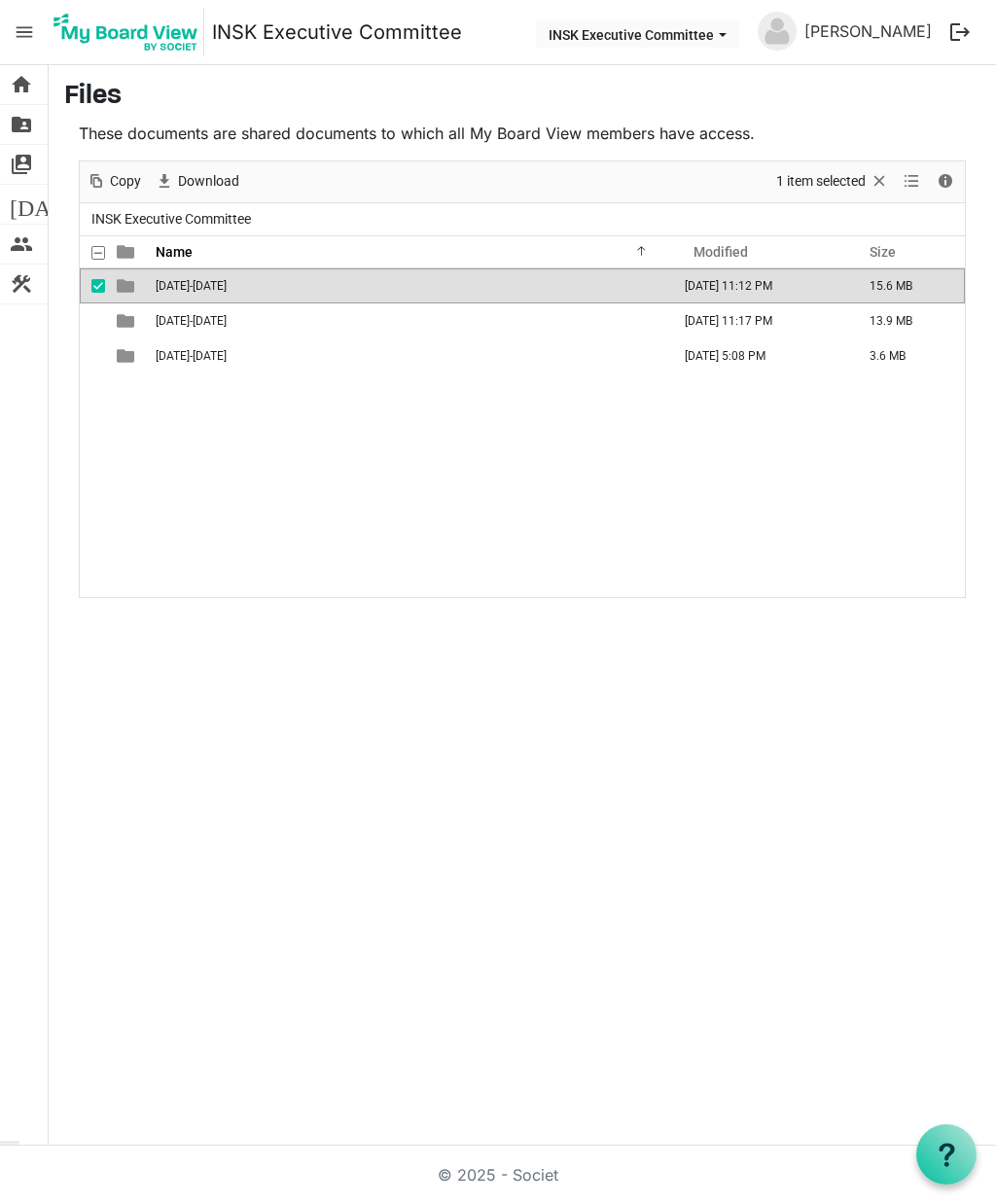
click at [918, 280] on td "15.6 MB" at bounding box center [911, 285] width 107 height 35
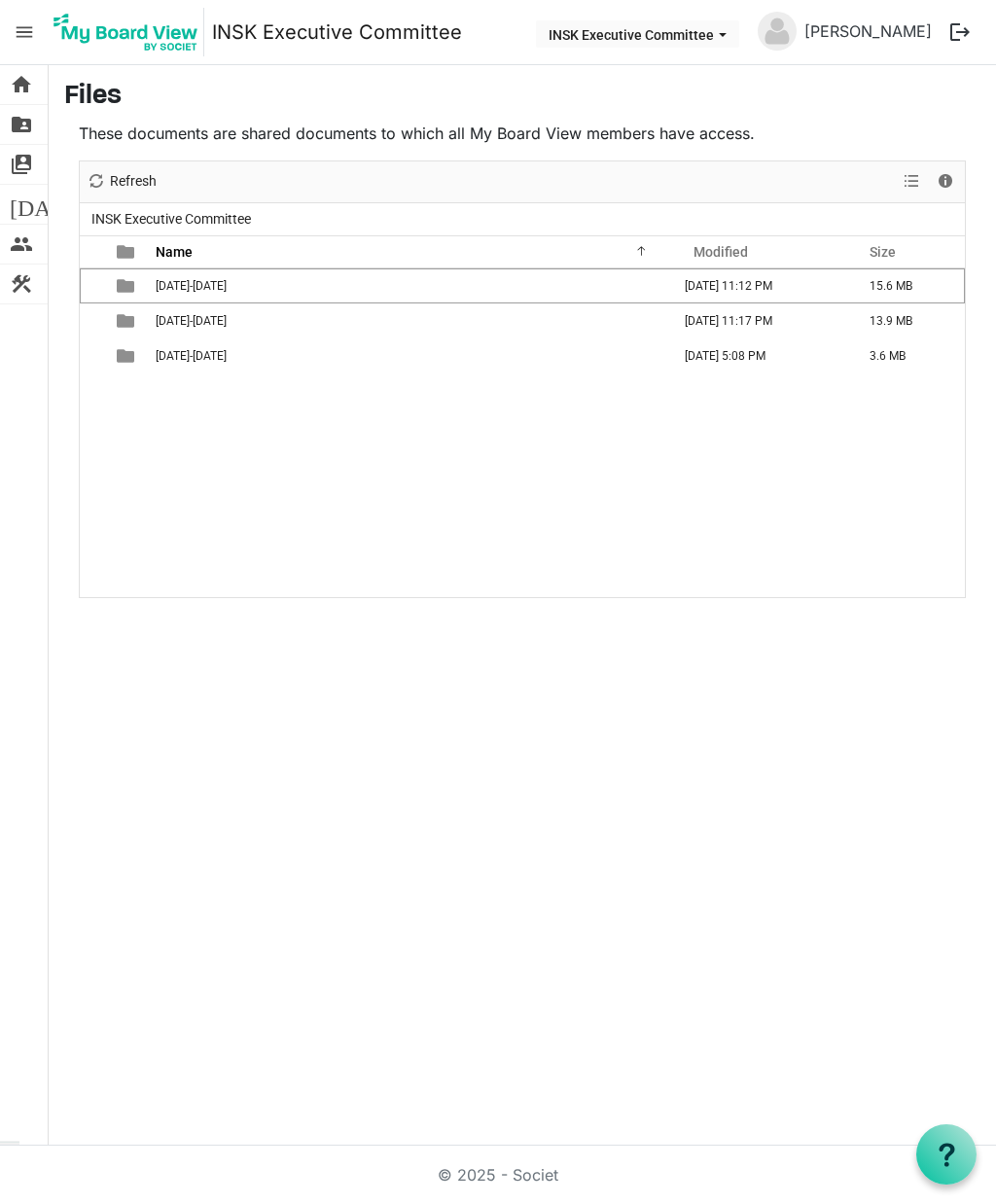
click at [903, 293] on td "15.6 MB" at bounding box center [911, 285] width 107 height 35
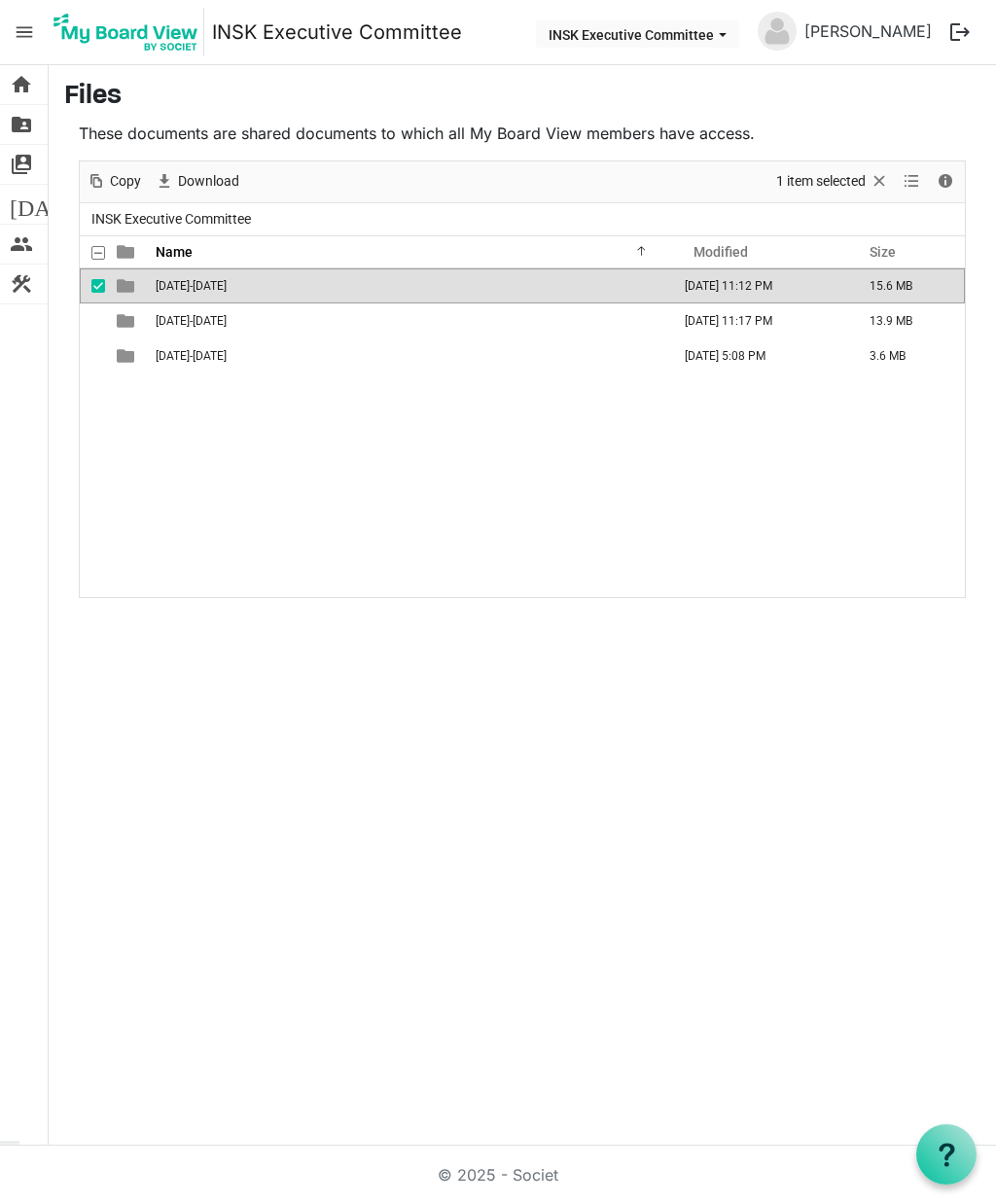
click at [24, 89] on span "home" at bounding box center [21, 84] width 23 height 39
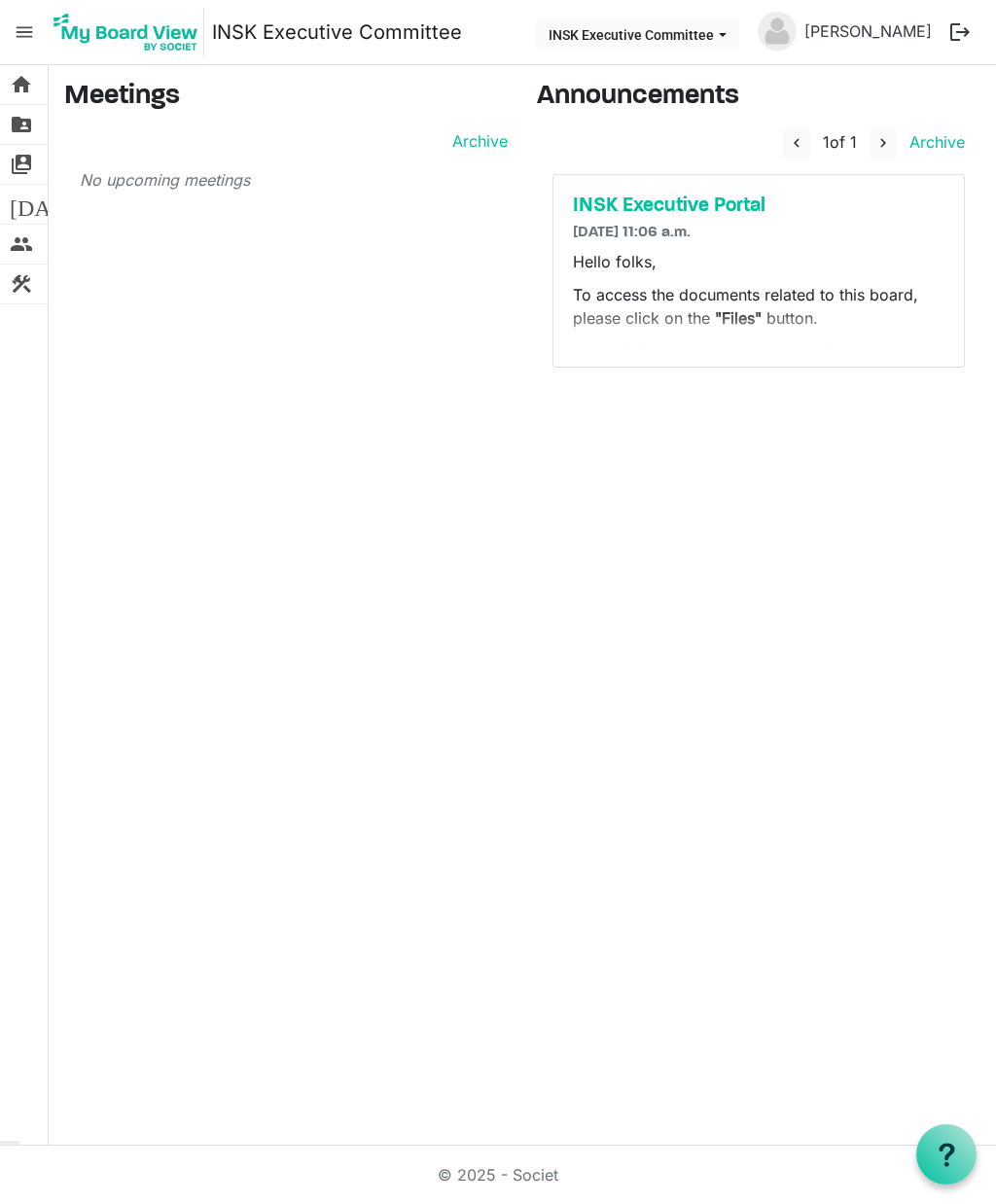
click at [19, 98] on span "home" at bounding box center [21, 84] width 23 height 39
